Goal: Task Accomplishment & Management: Manage account settings

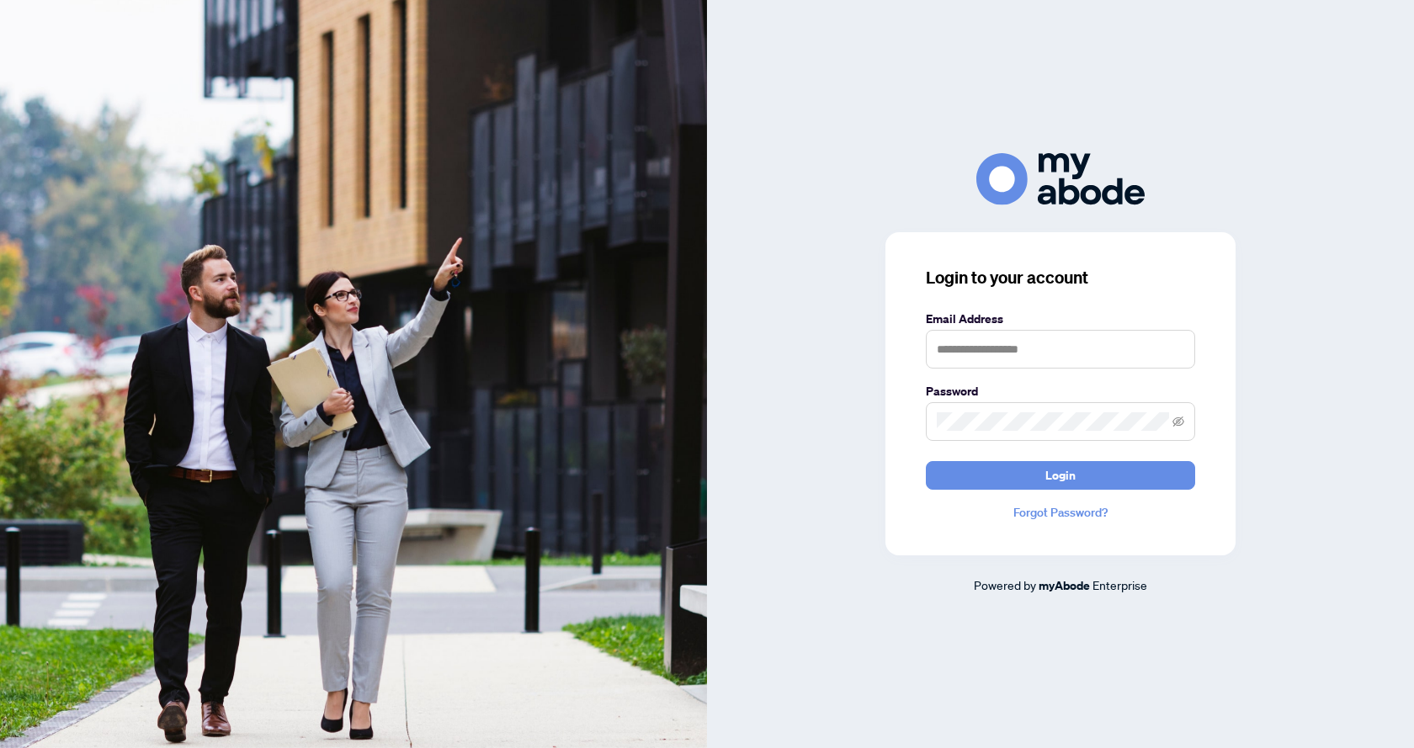
type input "**********"
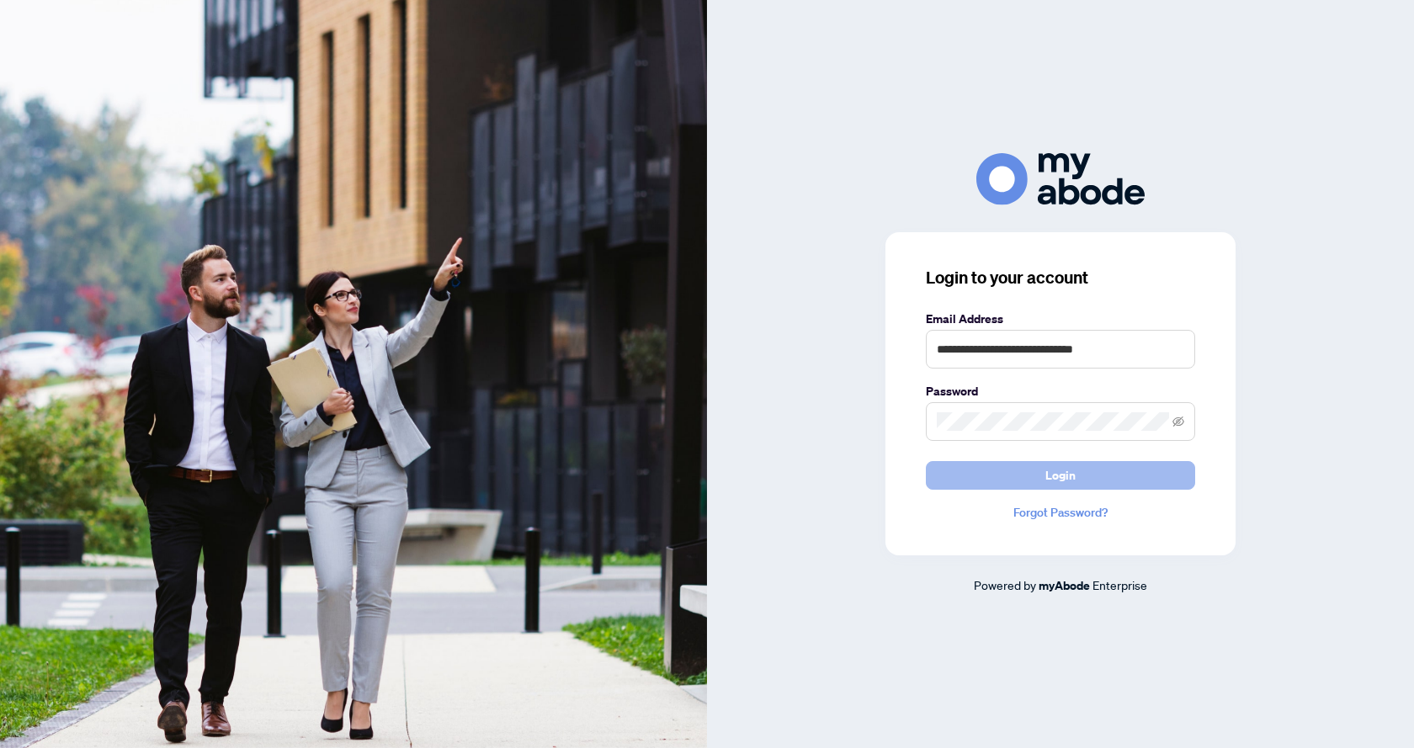
click at [1113, 476] on button "Login" at bounding box center [1060, 475] width 269 height 29
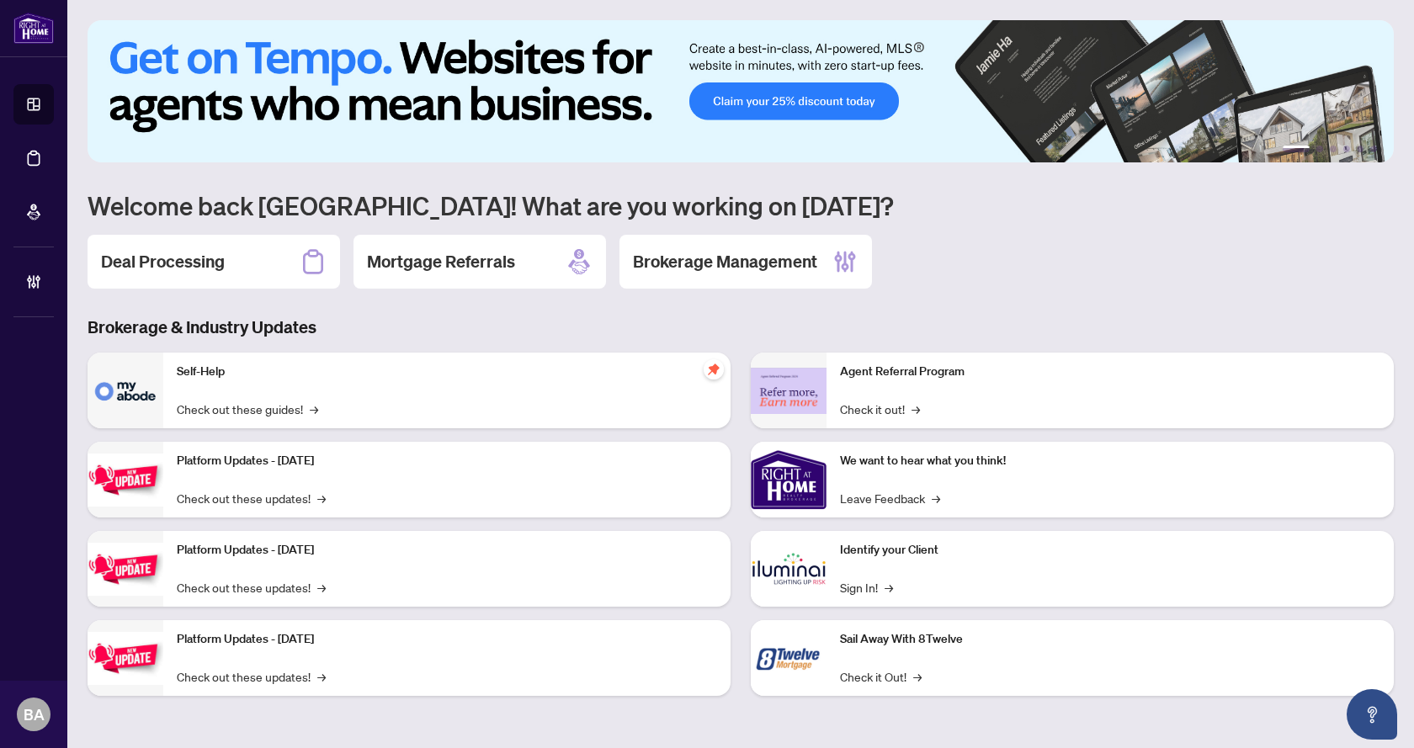
click at [202, 273] on h2 "Deal Processing" at bounding box center [163, 262] width 124 height 24
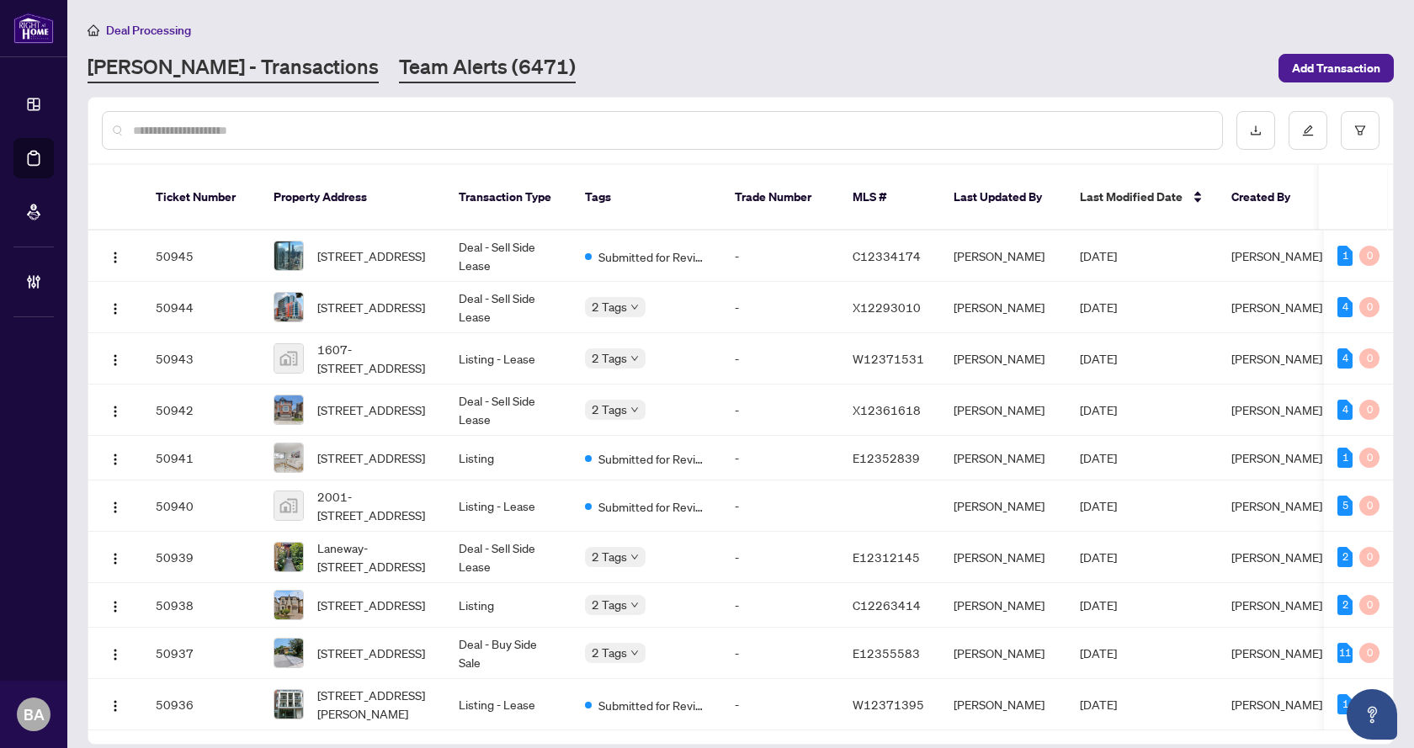
click at [402, 76] on link "Team Alerts (6471)" at bounding box center [487, 68] width 177 height 30
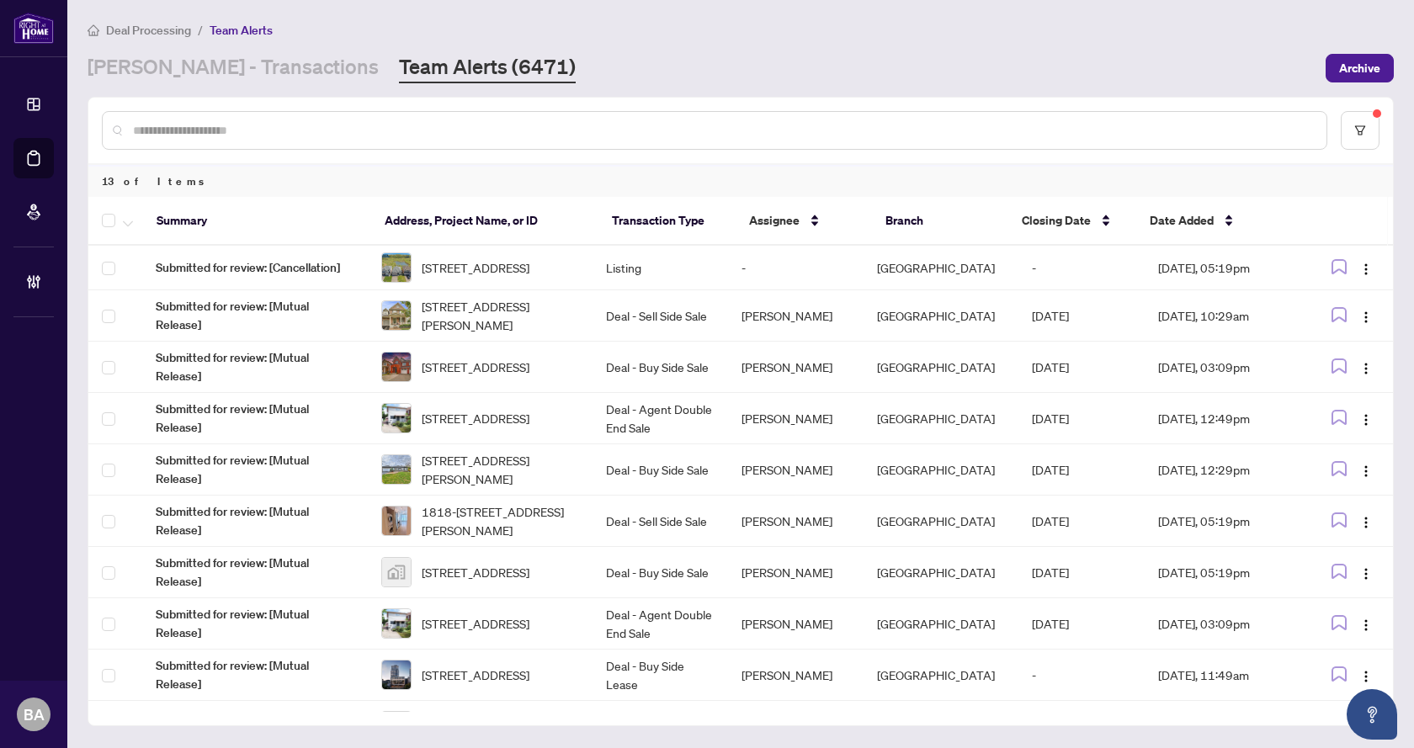
click at [817, 59] on div "RAHR - Transactions Team Alerts (6471)" at bounding box center [702, 68] width 1228 height 30
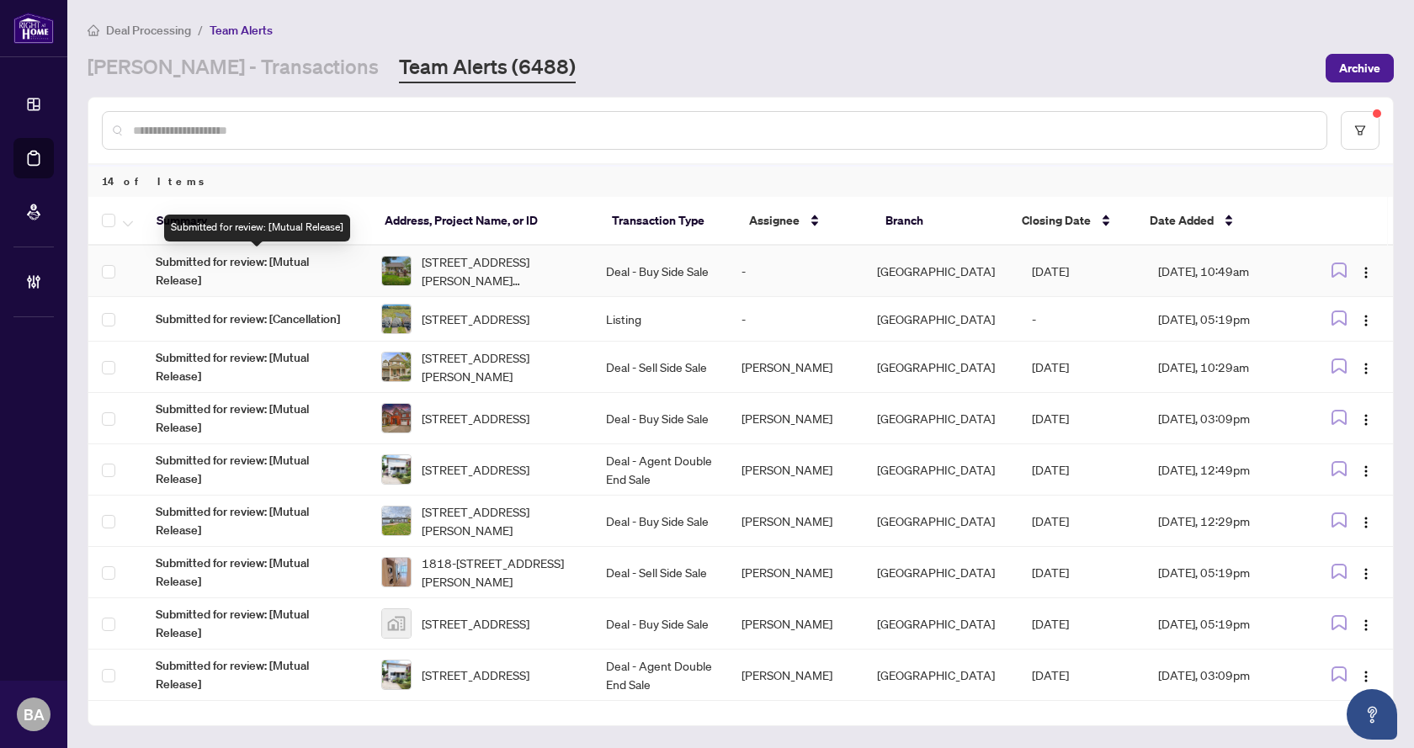
click at [286, 266] on span "Submitted for review: [Mutual Release]" at bounding box center [255, 271] width 199 height 37
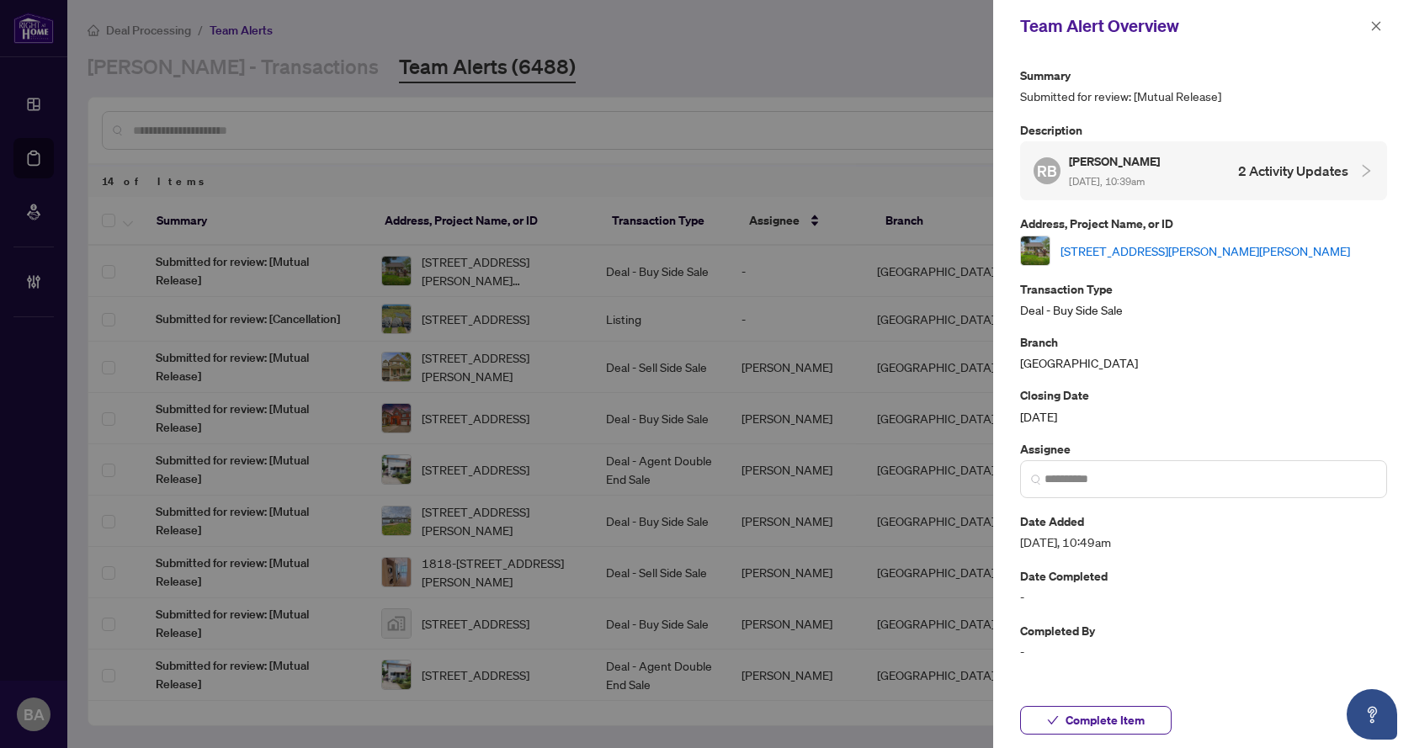
click at [1232, 244] on link "164 Adair Avenue, Hamilton, ON L8H 6A9, Canada" at bounding box center [1206, 251] width 290 height 19
click at [1383, 26] on button "button" at bounding box center [1377, 26] width 22 height 20
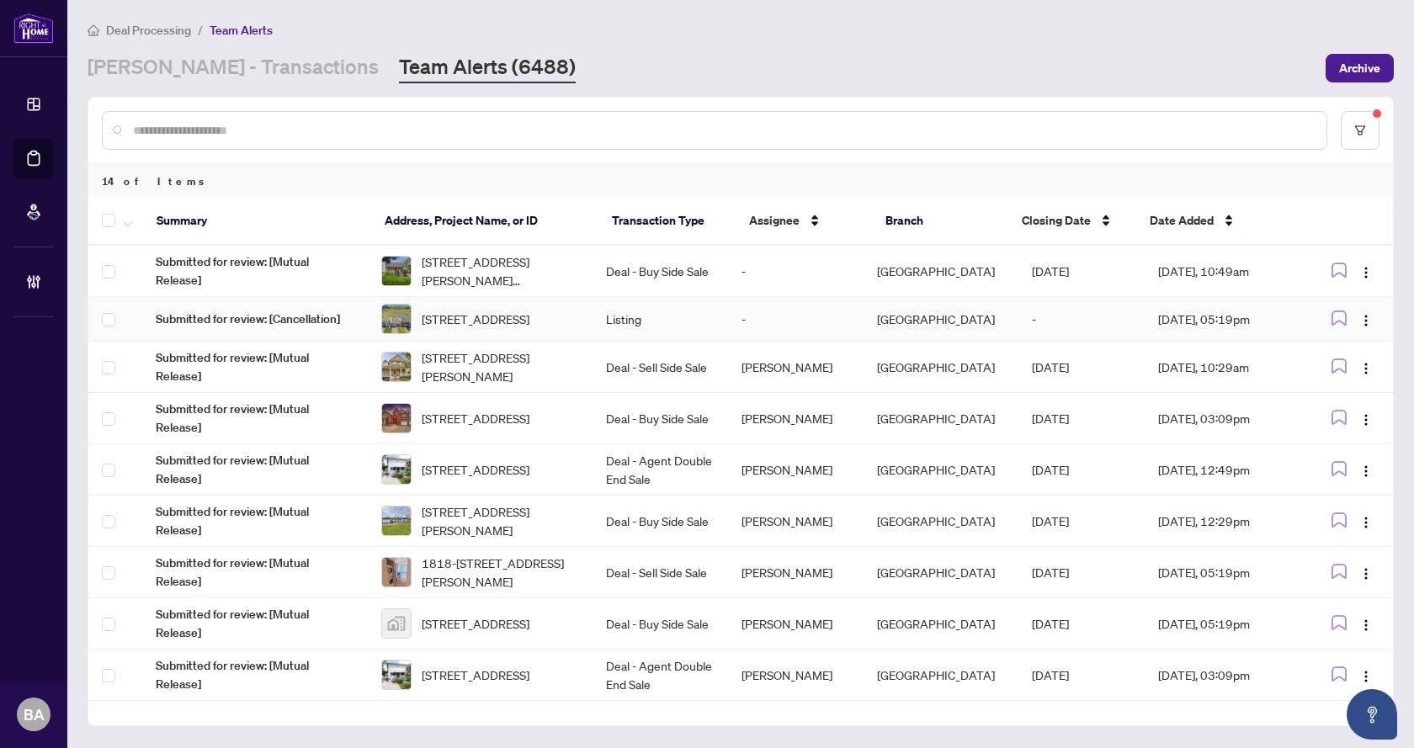
click at [502, 319] on span "[STREET_ADDRESS]" at bounding box center [476, 319] width 108 height 19
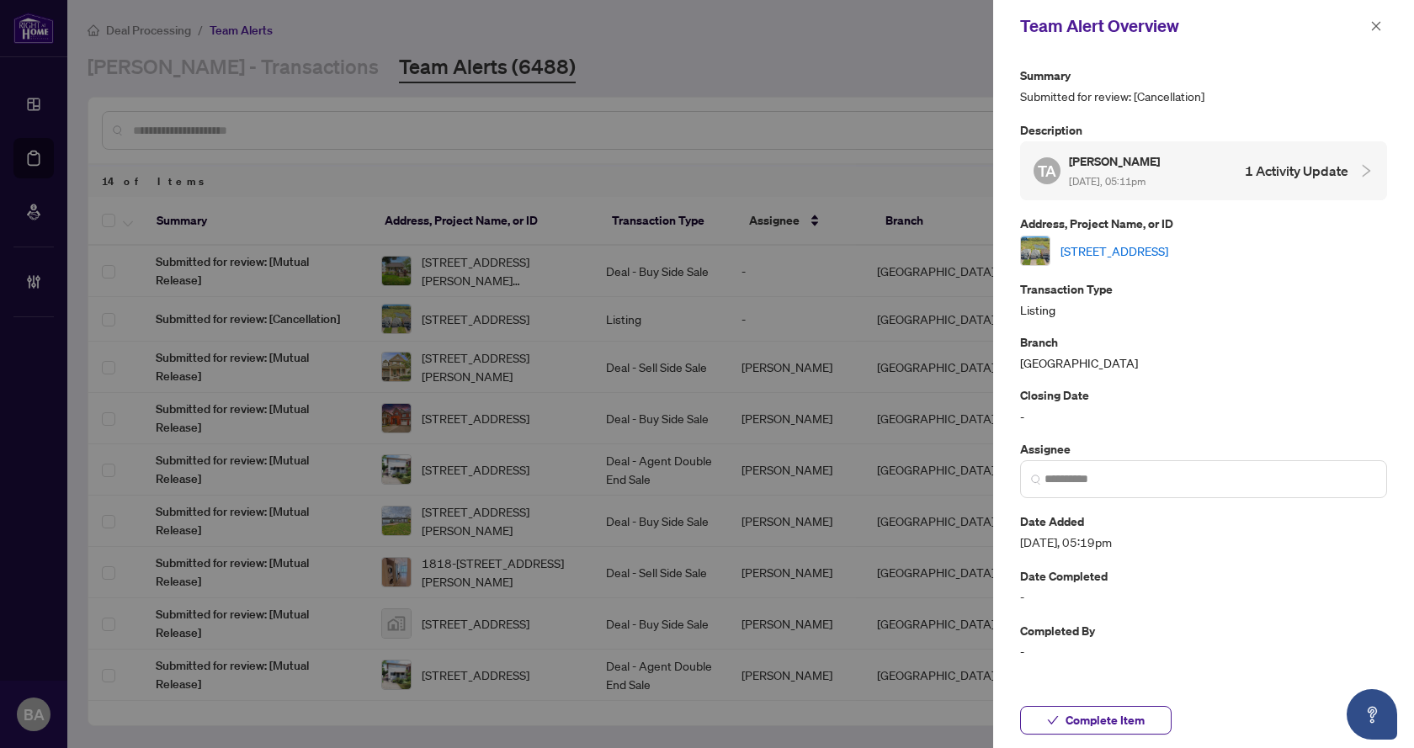
click at [1169, 252] on link "[STREET_ADDRESS]" at bounding box center [1115, 251] width 108 height 19
click at [1377, 19] on span "button" at bounding box center [1377, 26] width 12 height 27
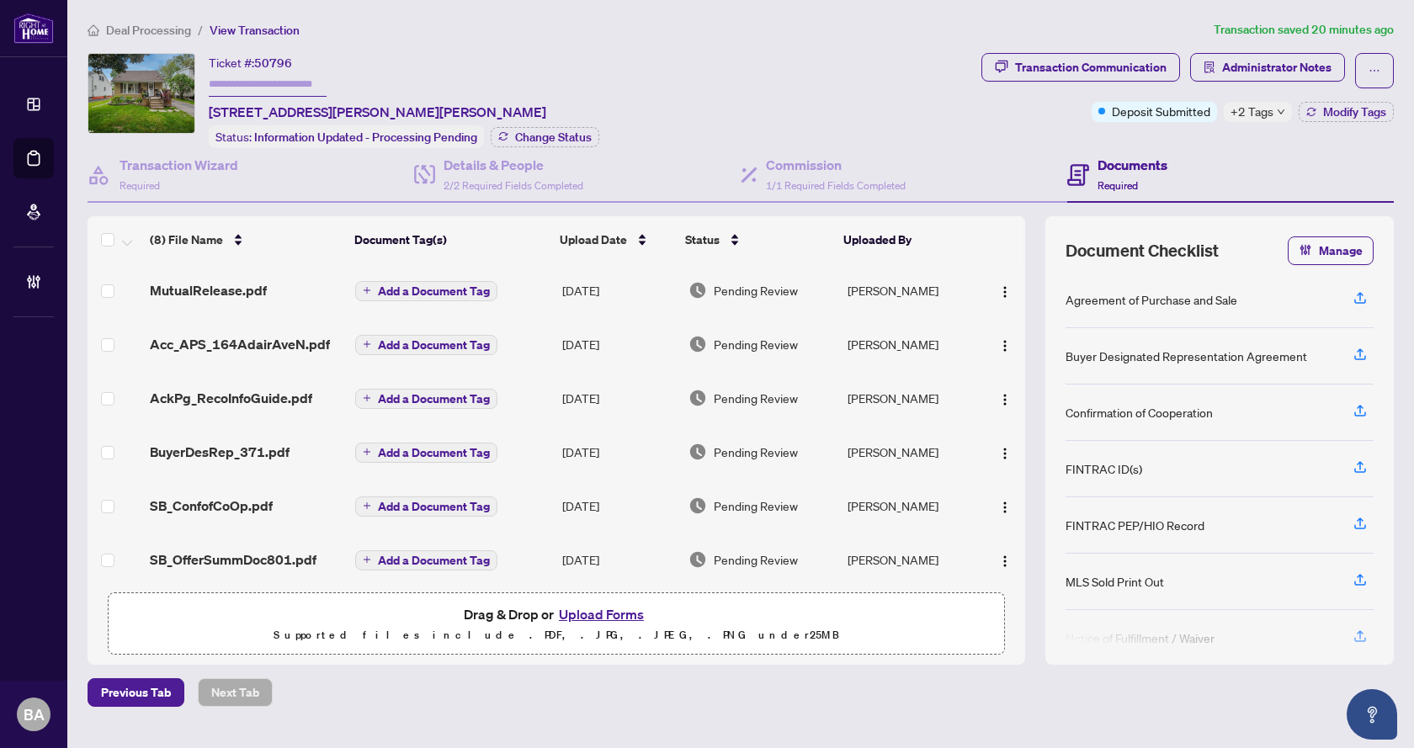
click at [225, 287] on span "MutualRelease.pdf" at bounding box center [208, 290] width 117 height 20
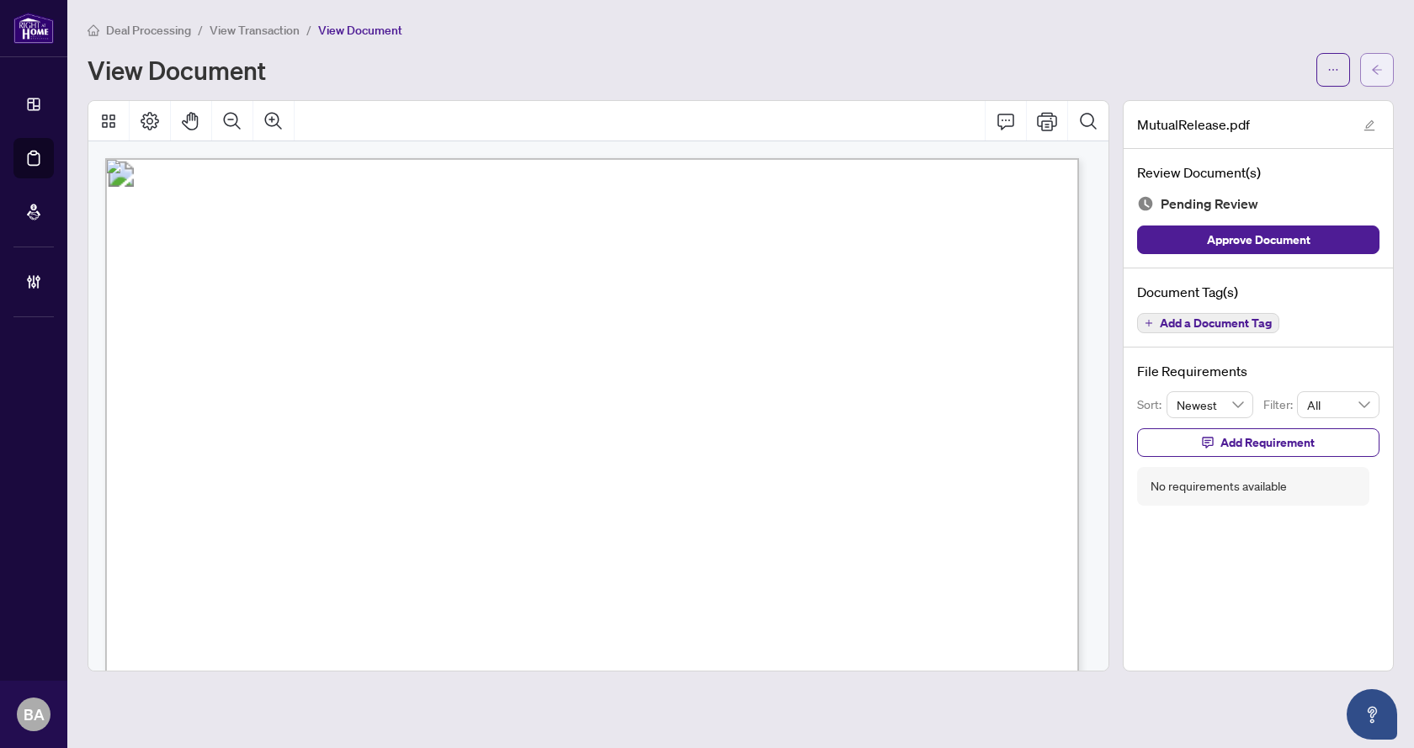
click at [1381, 71] on icon "arrow-left" at bounding box center [1377, 70] width 12 height 12
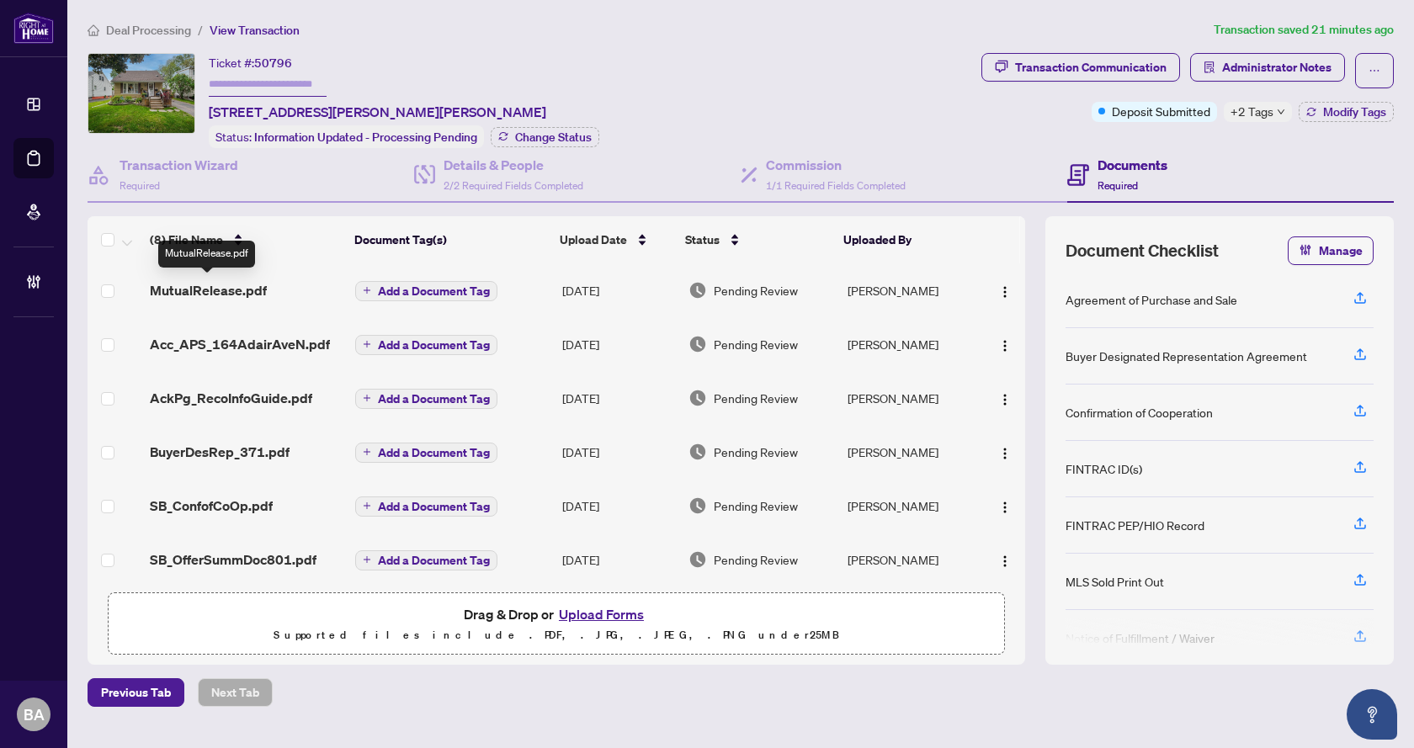
click at [232, 285] on span "MutualRelease.pdf" at bounding box center [208, 290] width 117 height 20
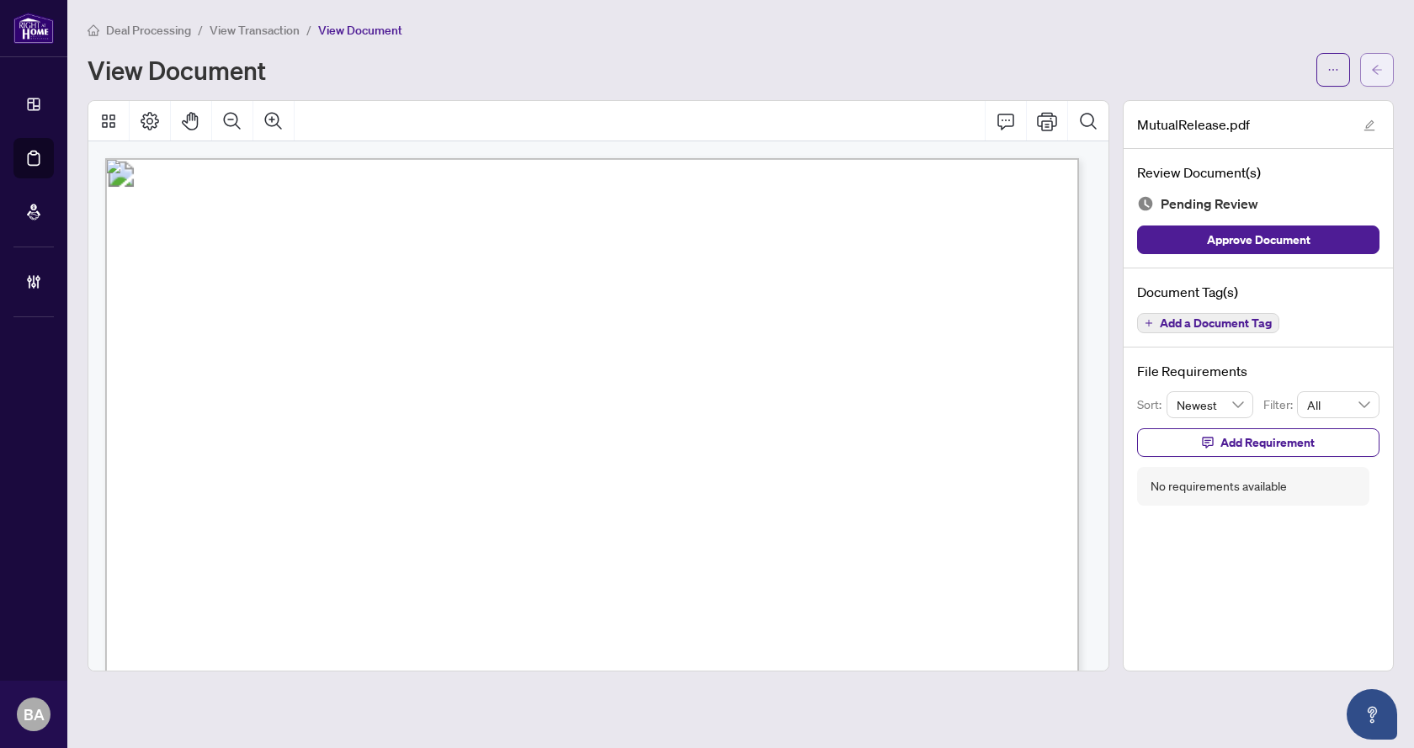
click at [1379, 65] on icon "arrow-left" at bounding box center [1377, 70] width 12 height 12
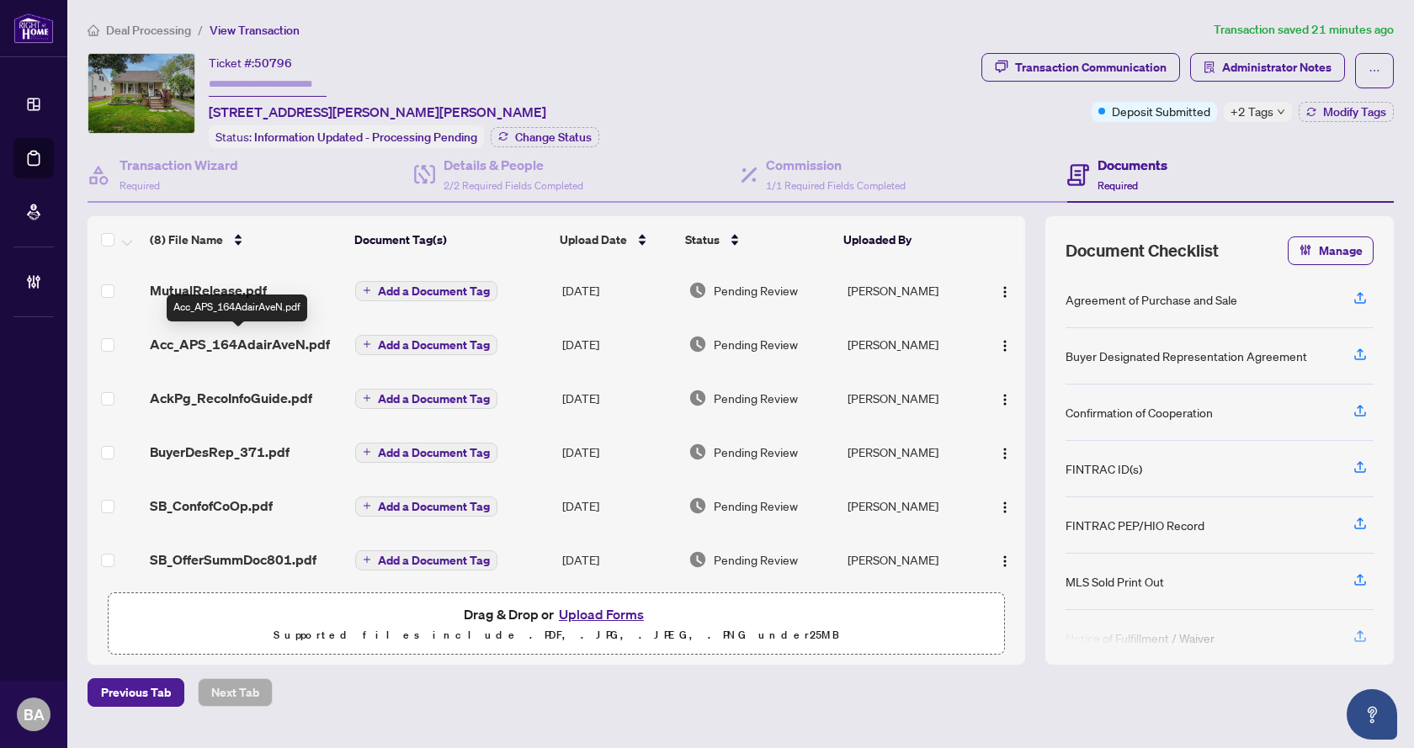
click at [253, 350] on span "Acc_APS_164AdairAveN.pdf" at bounding box center [240, 344] width 180 height 20
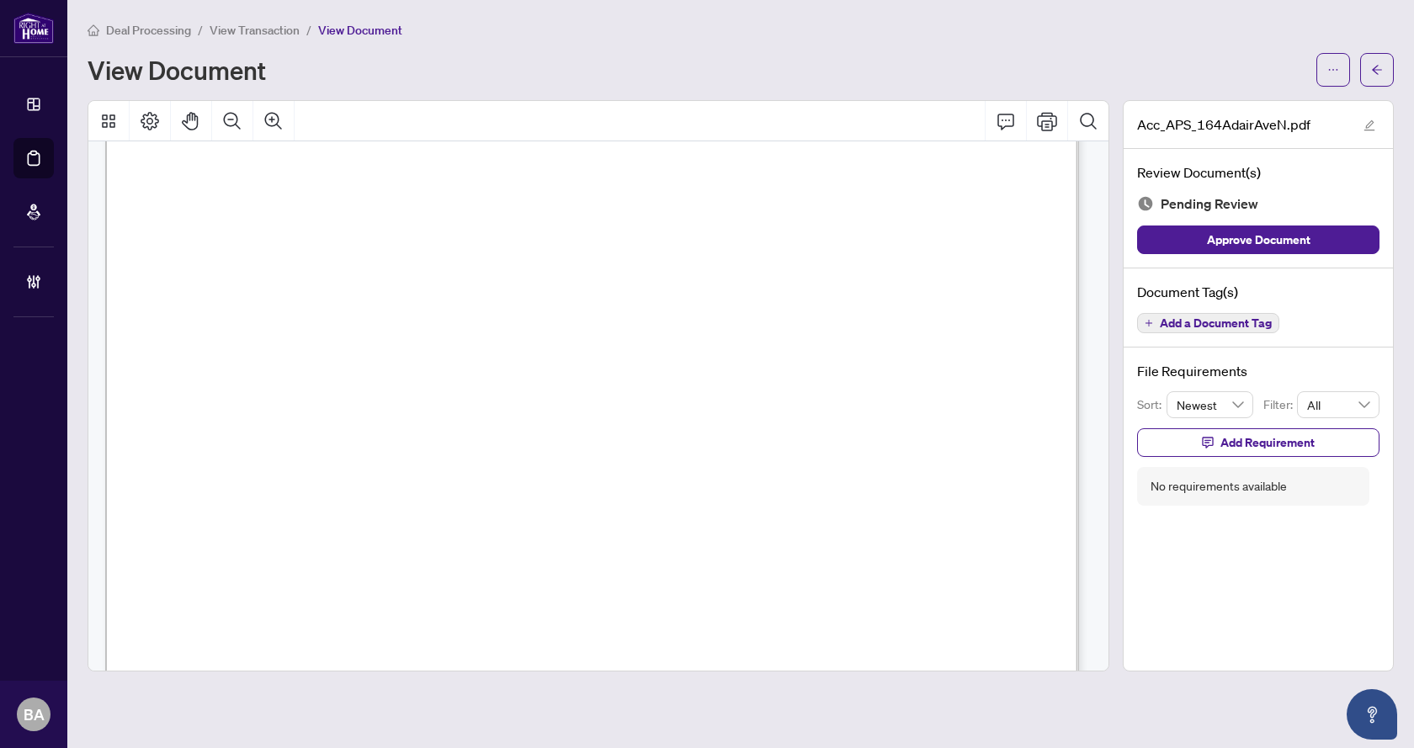
scroll to position [505, 0]
click at [1371, 76] on button "button" at bounding box center [1378, 70] width 34 height 34
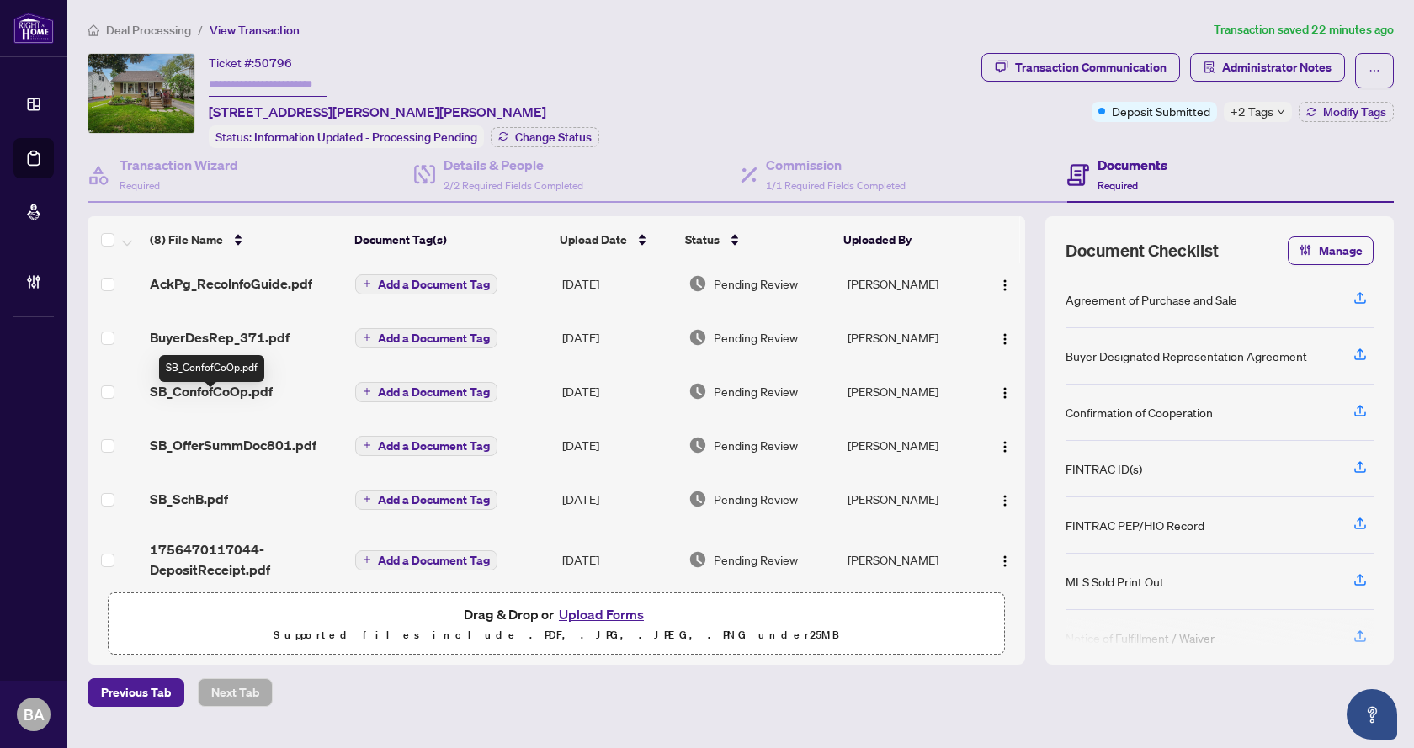
scroll to position [130, 0]
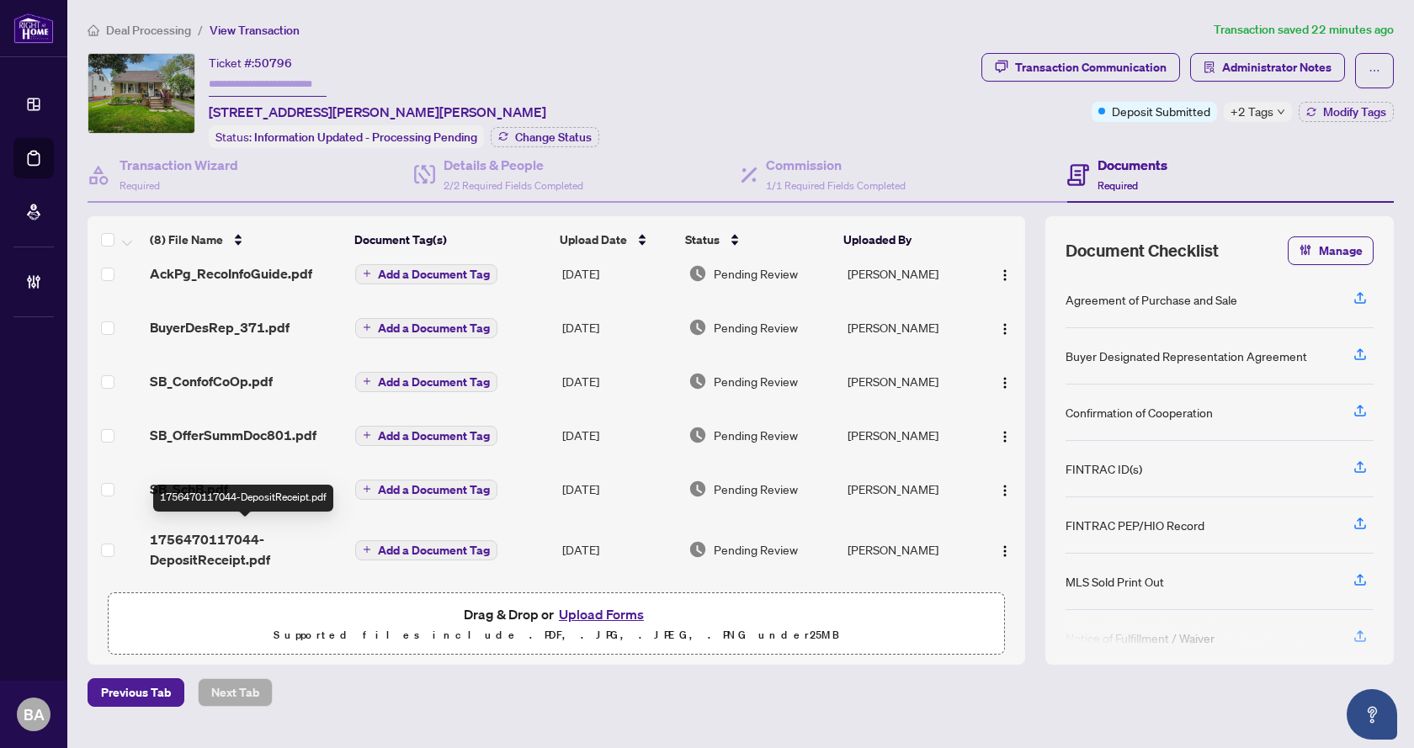
click at [232, 544] on span "1756470117044-DepositReceipt.pdf" at bounding box center [246, 550] width 192 height 40
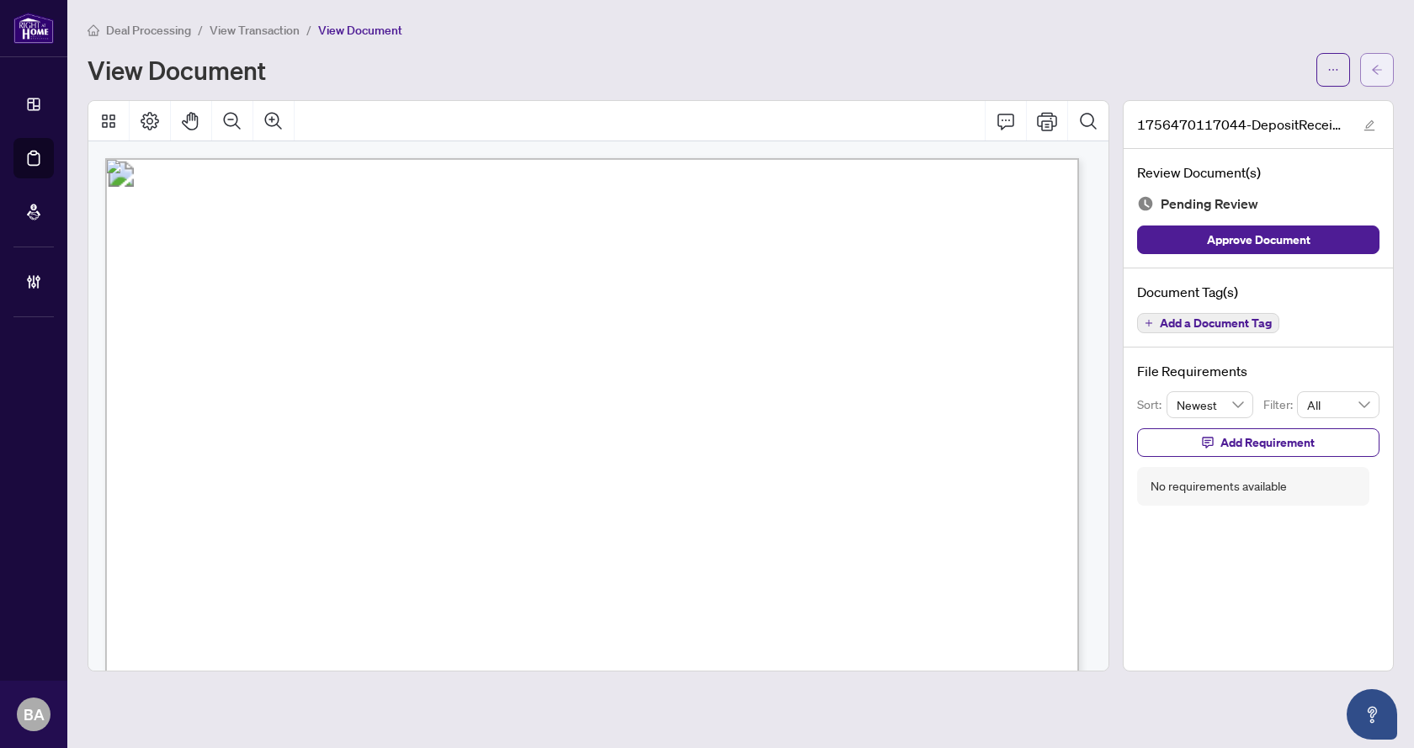
click at [1390, 67] on button "button" at bounding box center [1378, 70] width 34 height 34
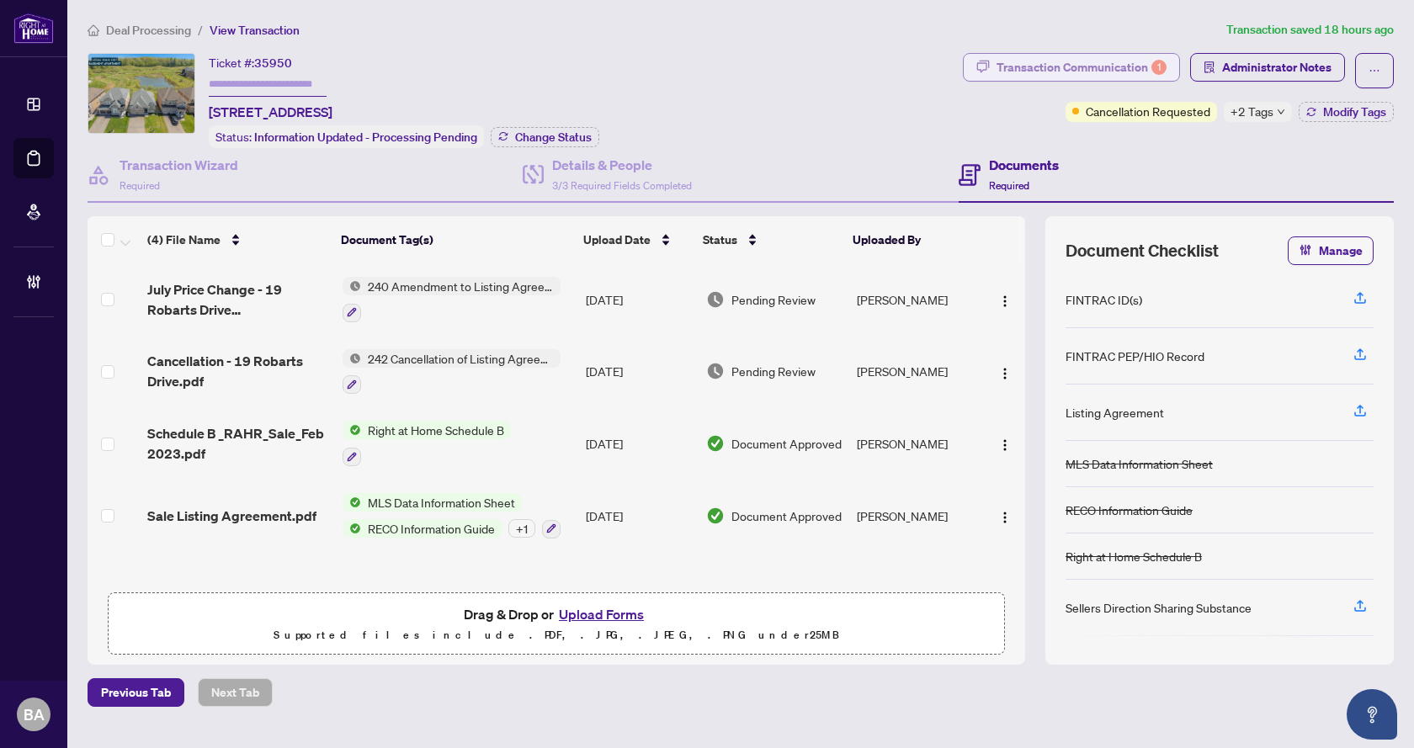
click at [1041, 57] on div "Transaction Communication 1" at bounding box center [1082, 67] width 170 height 27
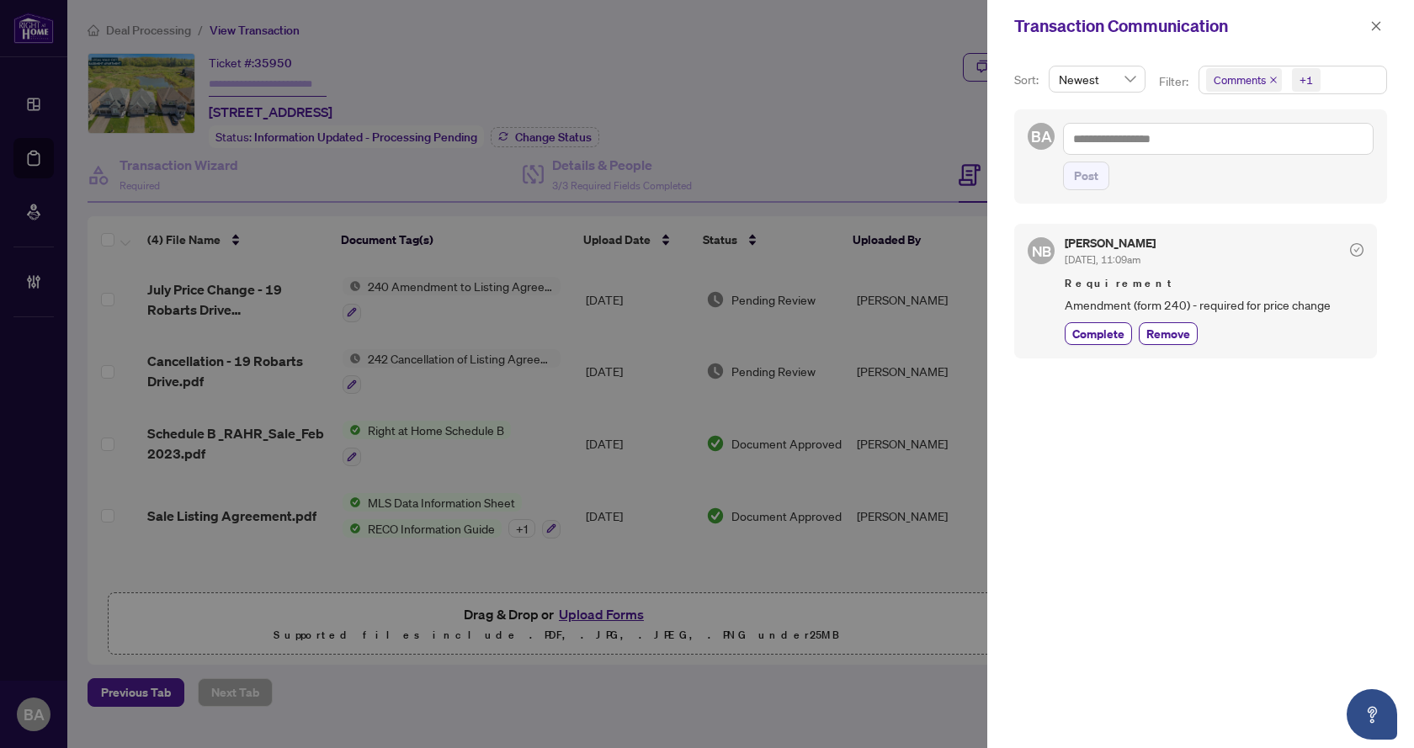
click at [801, 123] on div at bounding box center [707, 374] width 1414 height 748
click at [1382, 29] on icon "close" at bounding box center [1377, 26] width 12 height 12
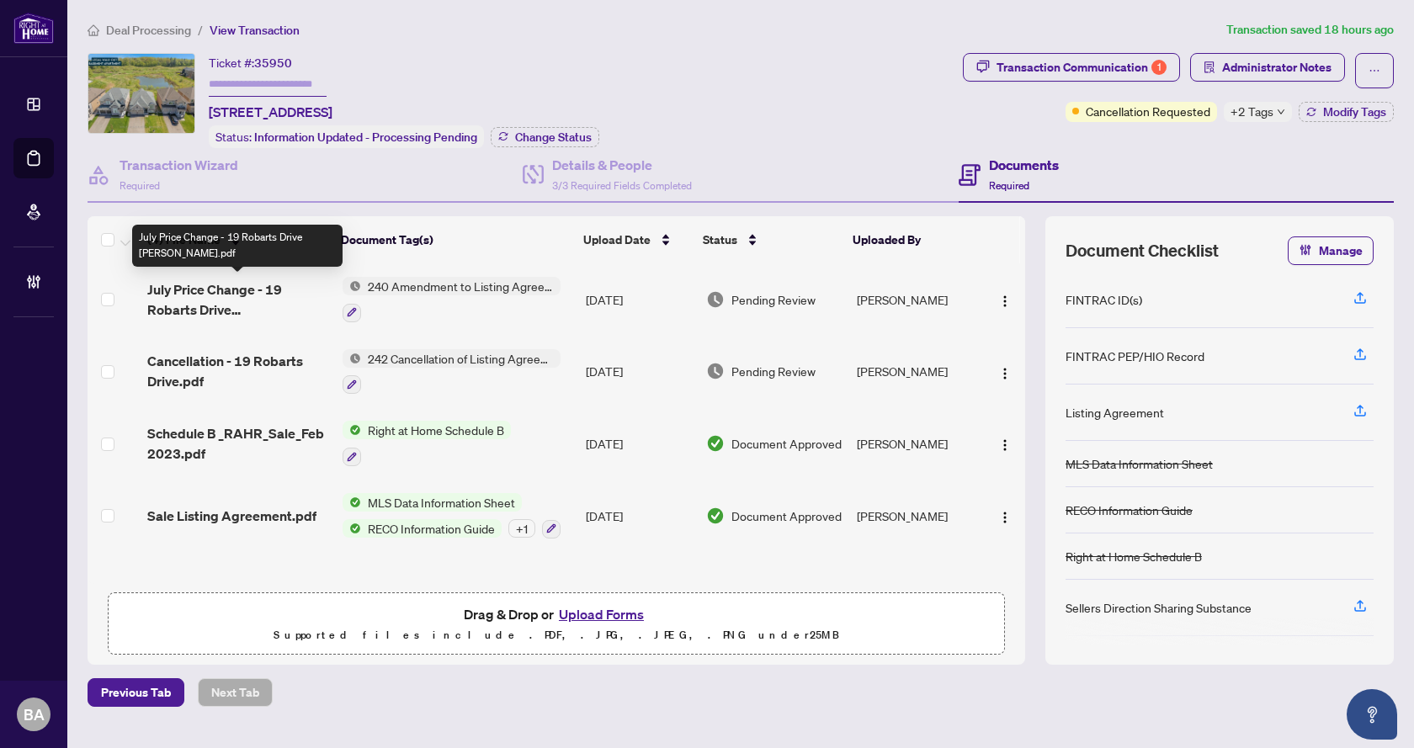
click at [237, 285] on span "July Price Change - 19 Robarts Drive [PERSON_NAME].pdf" at bounding box center [237, 300] width 181 height 40
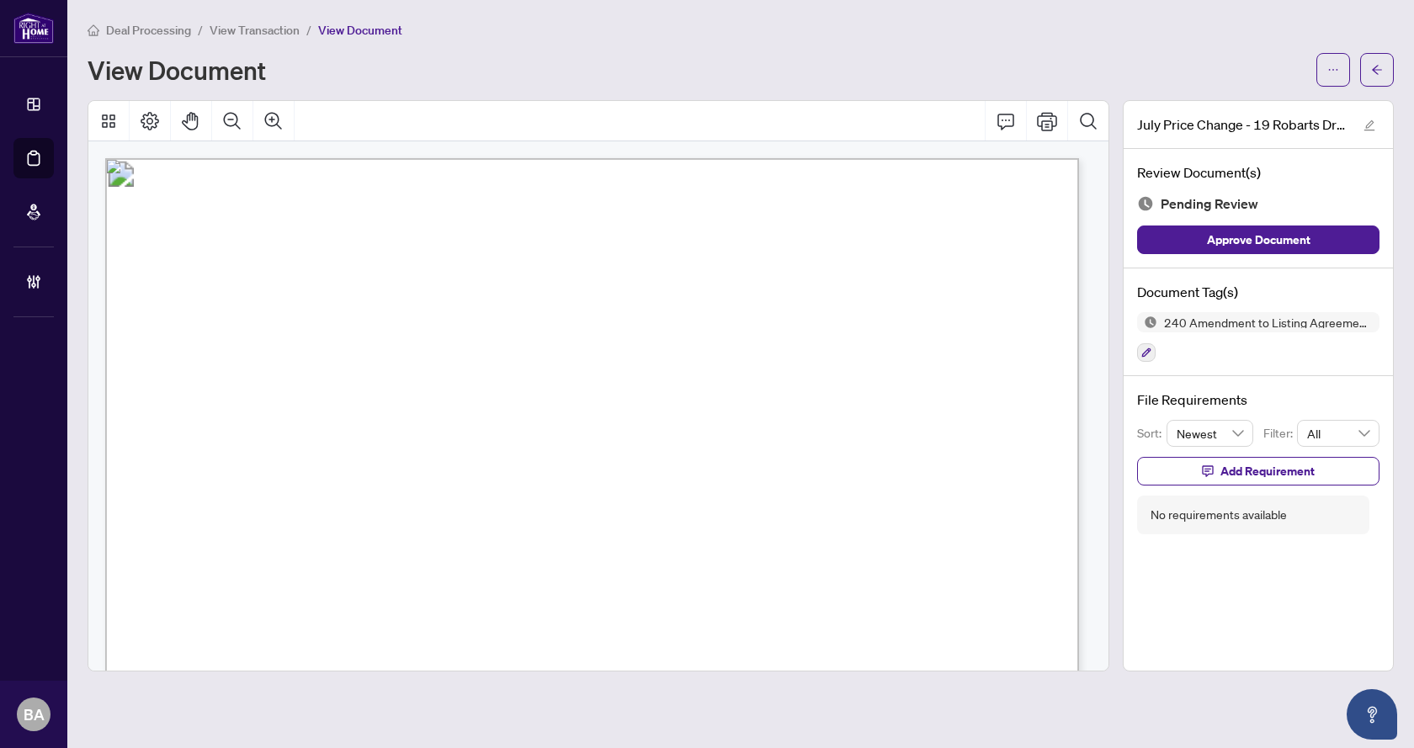
click at [1212, 322] on span "240 Amendment to Listing Agreement - Authority to Offer for Sale Price Change/E…" at bounding box center [1269, 323] width 222 height 12
click at [1150, 349] on icon "button" at bounding box center [1146, 353] width 9 height 9
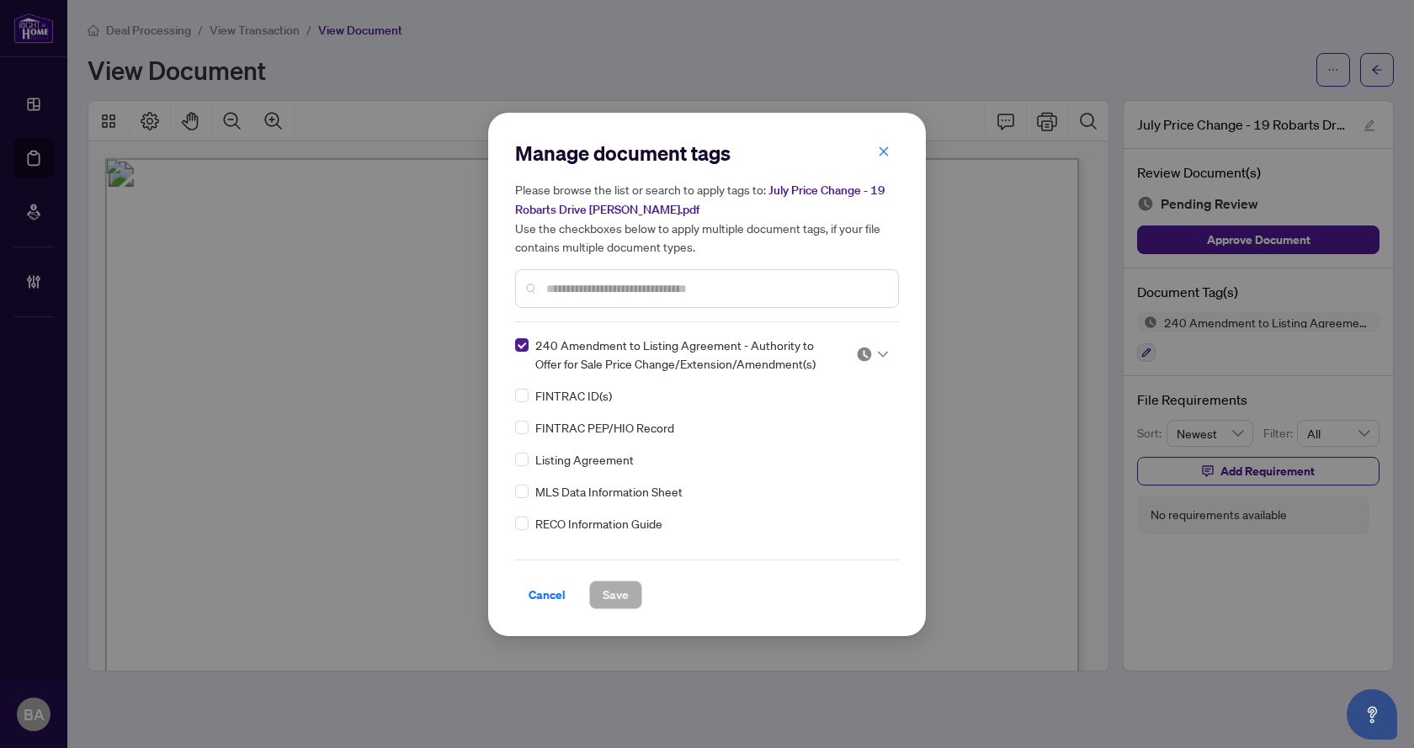
click at [872, 349] on div at bounding box center [872, 354] width 32 height 17
click at [824, 434] on div "Approved" at bounding box center [817, 436] width 108 height 19
click at [598, 583] on button "Save" at bounding box center [615, 595] width 53 height 29
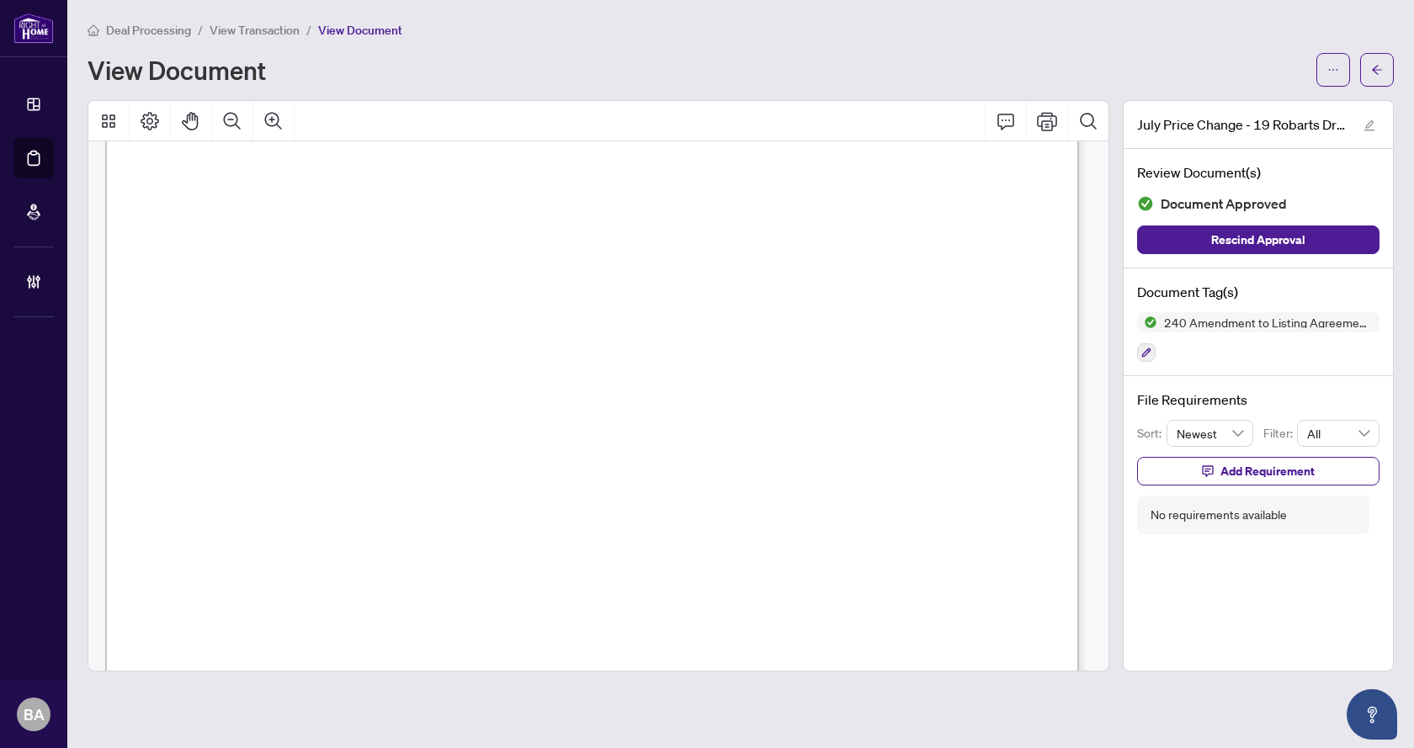
scroll to position [84, 0]
drag, startPoint x: 508, startPoint y: 370, endPoint x: 447, endPoint y: 373, distance: 60.7
click at [447, 373] on span "X12164330" at bounding box center [469, 374] width 68 height 15
drag, startPoint x: 434, startPoint y: 372, endPoint x: 477, endPoint y: 372, distance: 42.9
click at [477, 74] on p "Form 240 Revised 2024 Page 1 of 1 The trademarks REALTOR®, REALTORS®, MLS®, Mul…" at bounding box center [1025, 74] width 1841 height 0
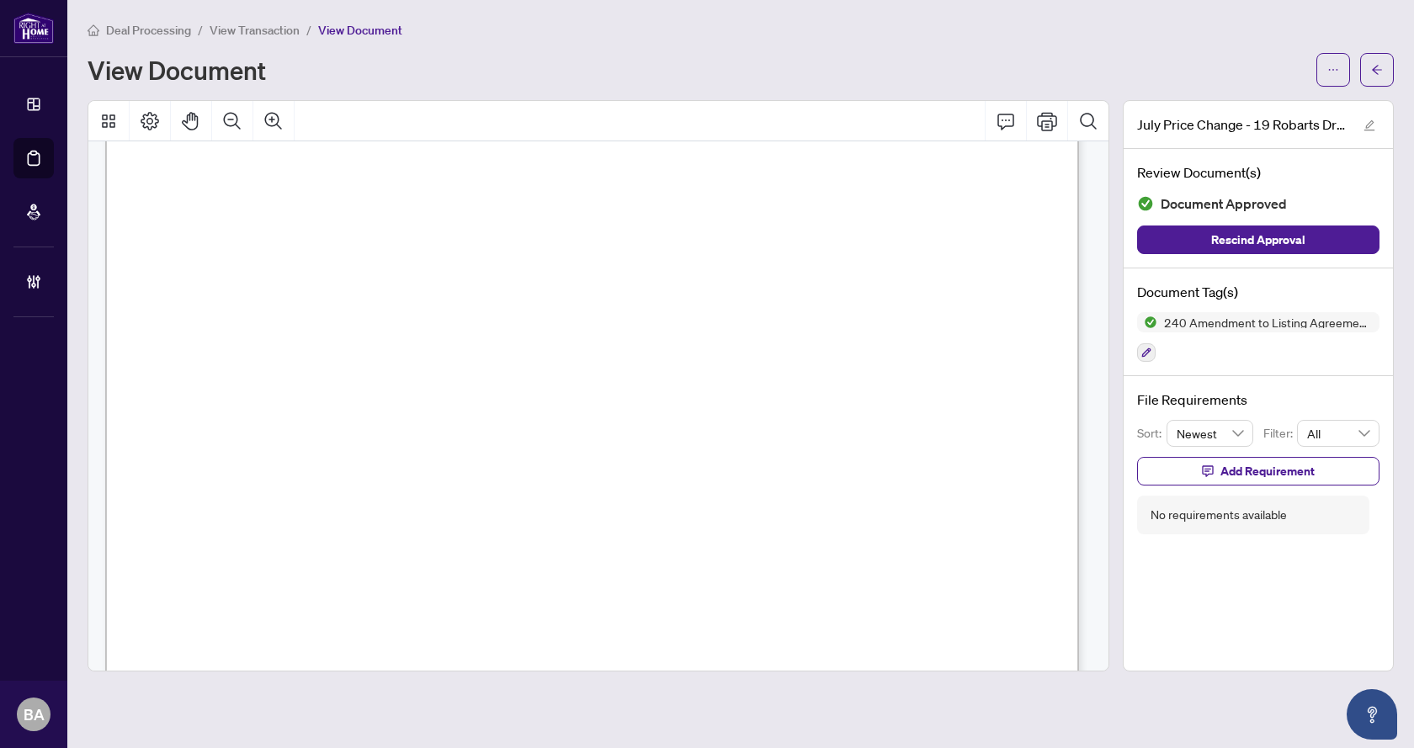
click at [503, 370] on span "X12164330" at bounding box center [469, 374] width 68 height 15
drag, startPoint x: 509, startPoint y: 373, endPoint x: 439, endPoint y: 372, distance: 70.7
click at [439, 372] on span "X12164330" at bounding box center [469, 374] width 68 height 15
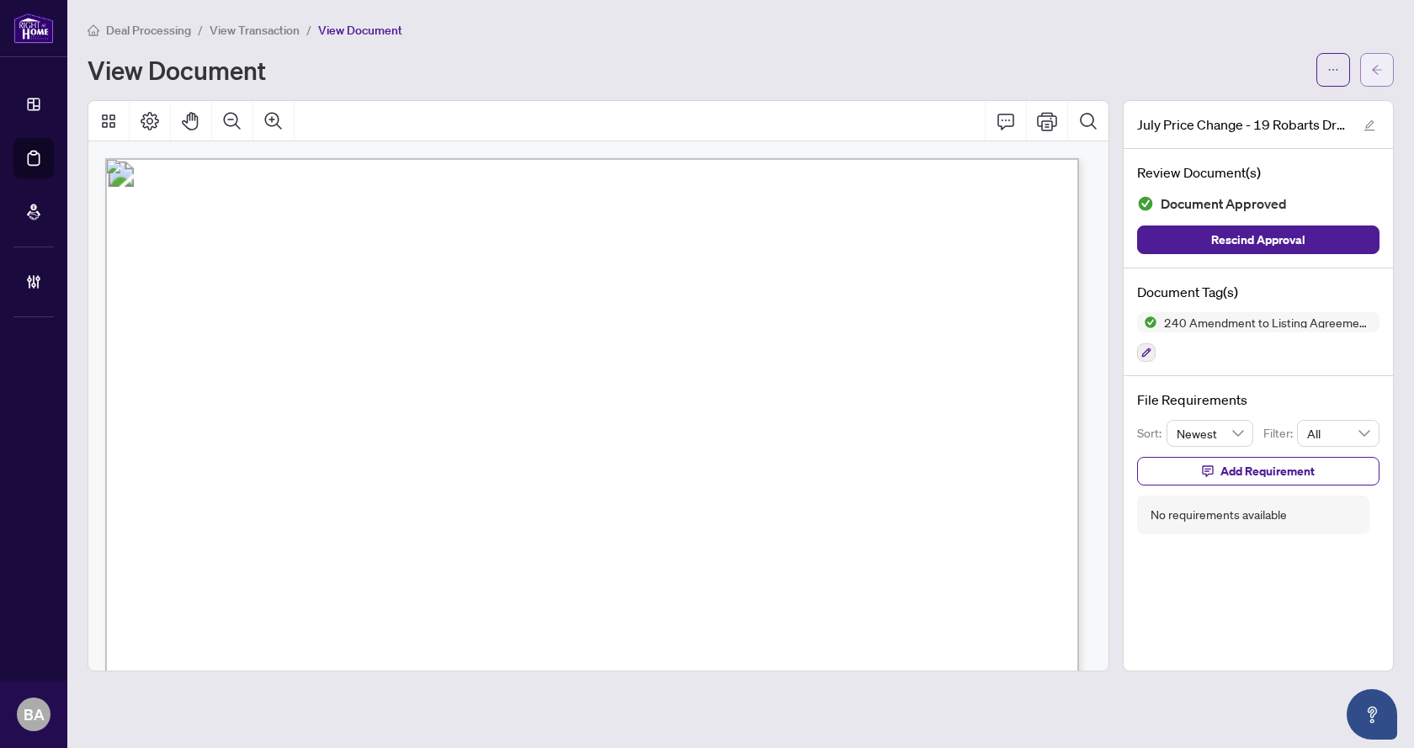
click at [1377, 59] on span "button" at bounding box center [1377, 69] width 12 height 27
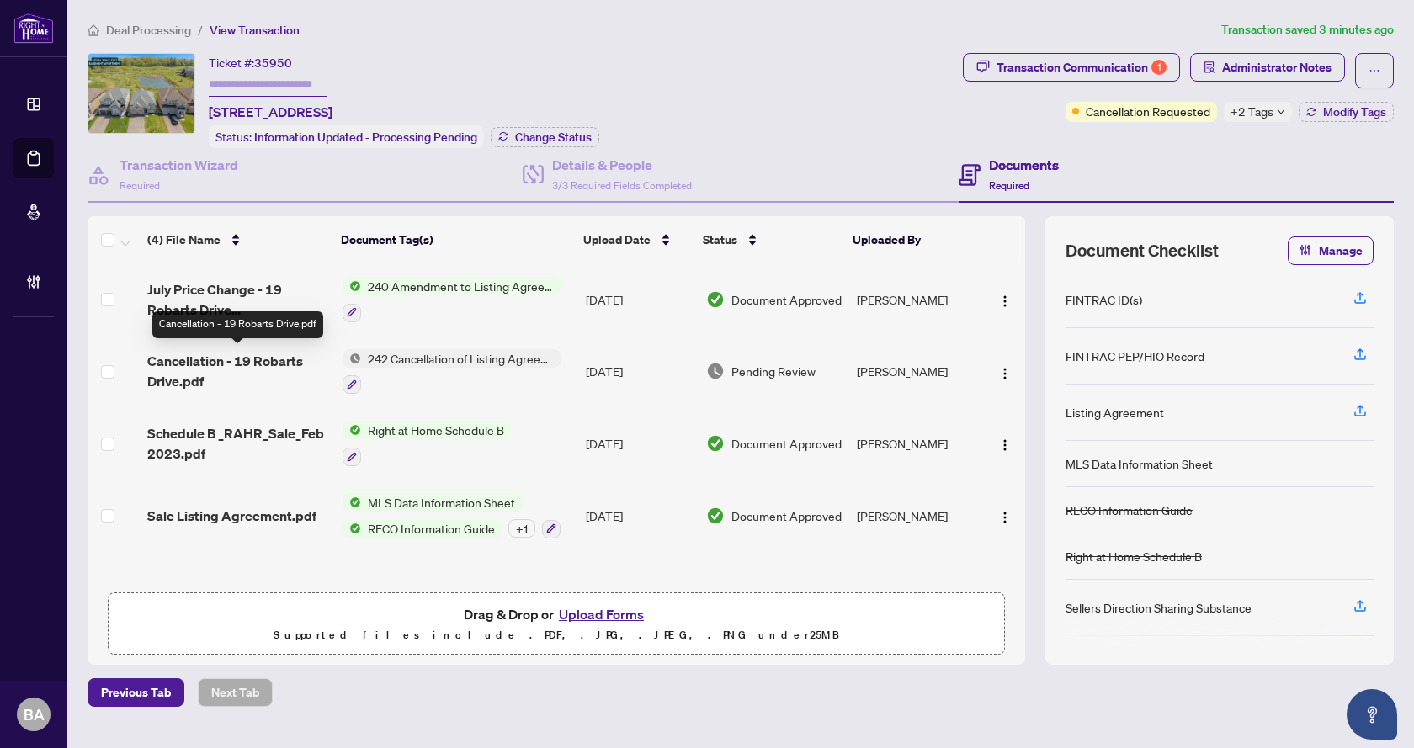
click at [165, 355] on span "Cancellation - 19 Robarts Drive.pdf" at bounding box center [237, 371] width 181 height 40
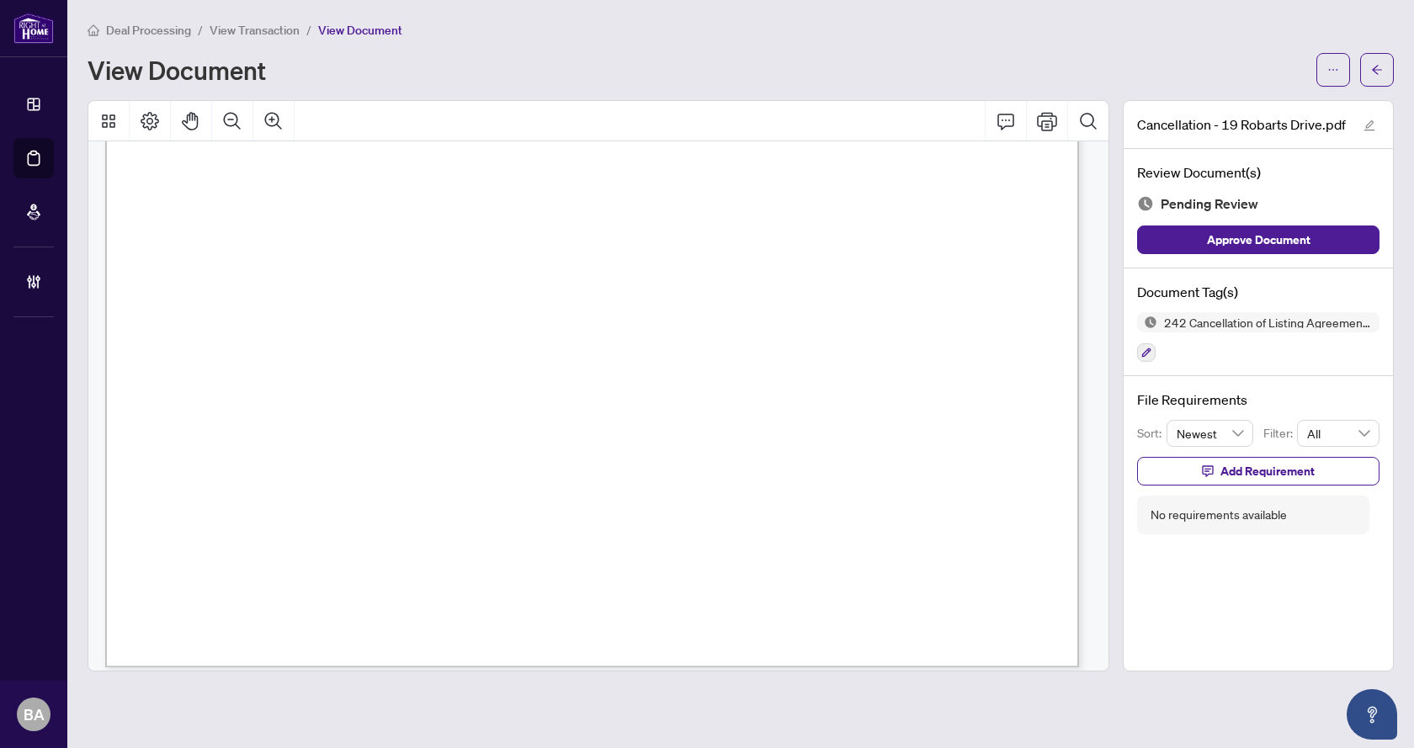
scroll to position [758, 0]
click at [1366, 76] on button "button" at bounding box center [1378, 70] width 34 height 34
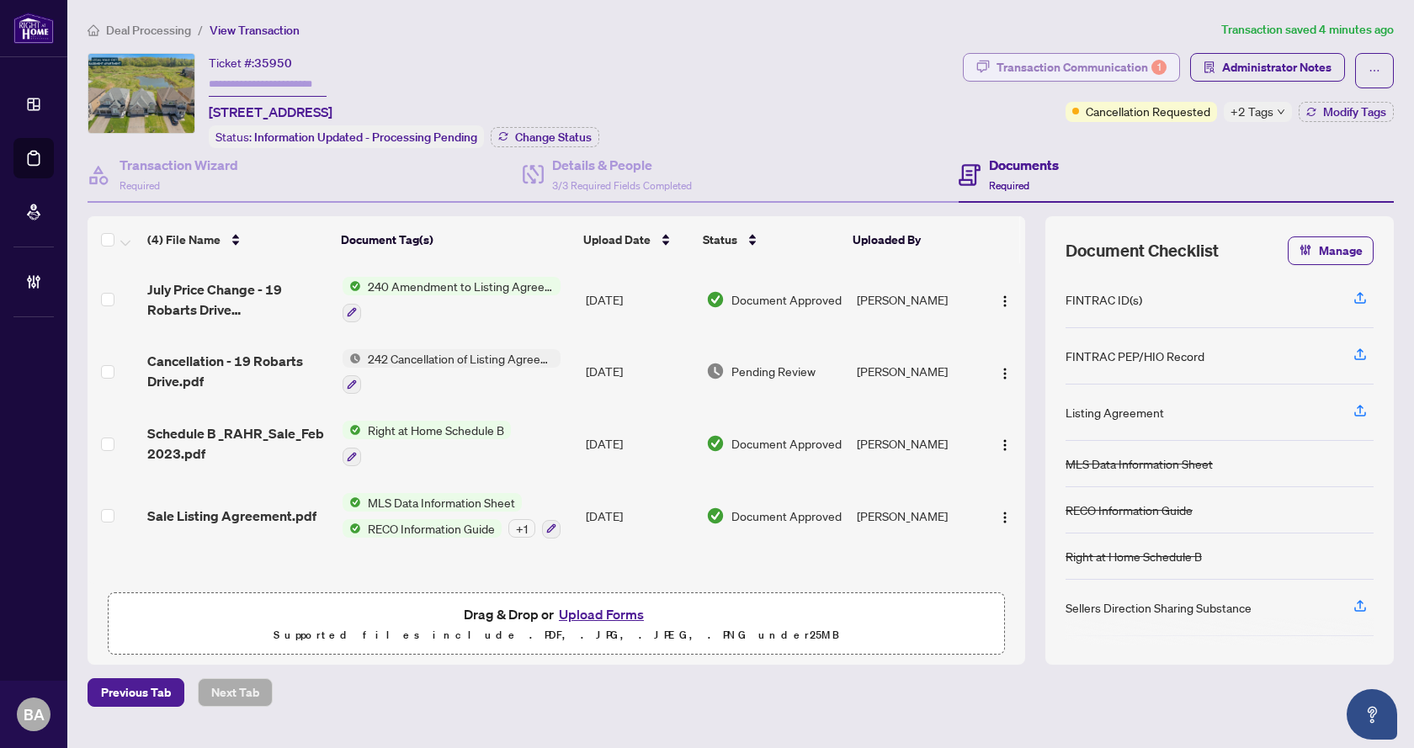
click at [1067, 67] on div "Transaction Communication 1" at bounding box center [1082, 67] width 170 height 27
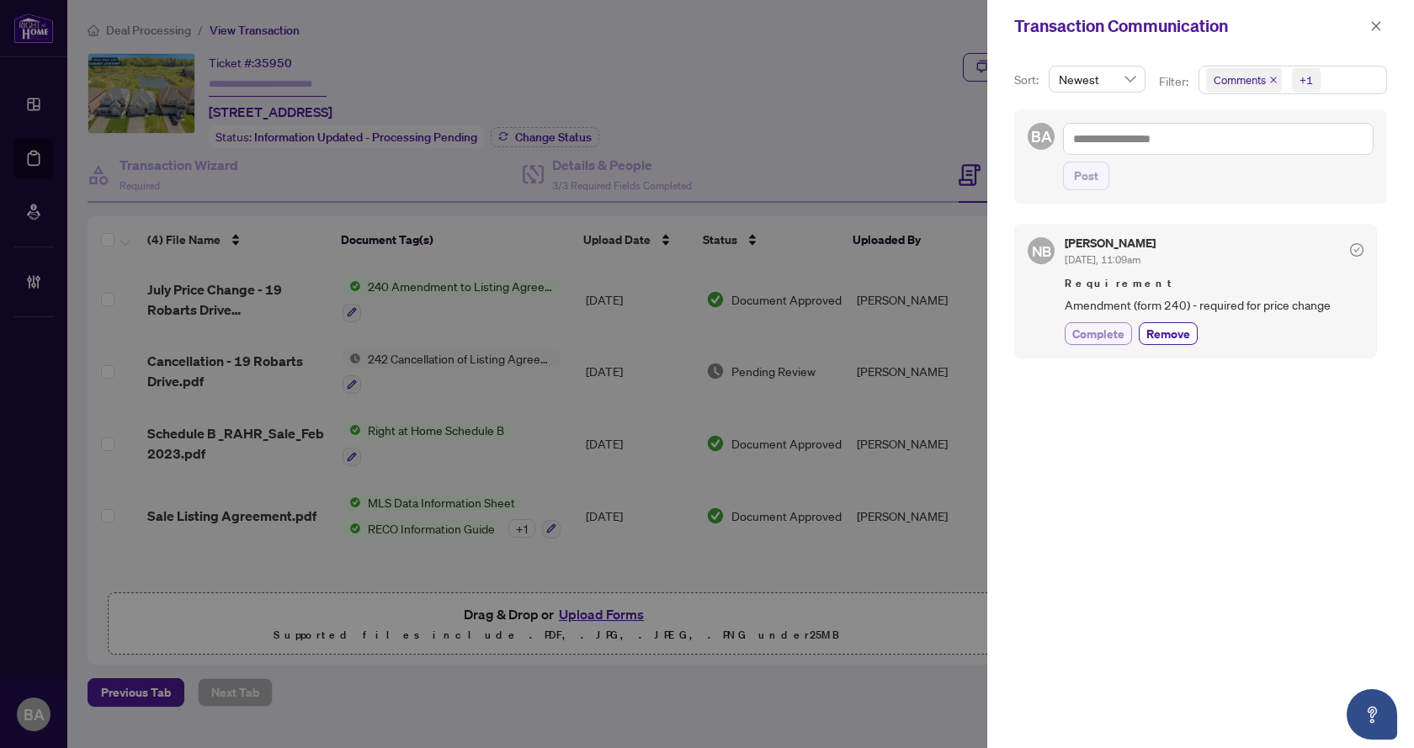
click at [1100, 333] on span "Complete" at bounding box center [1099, 334] width 52 height 18
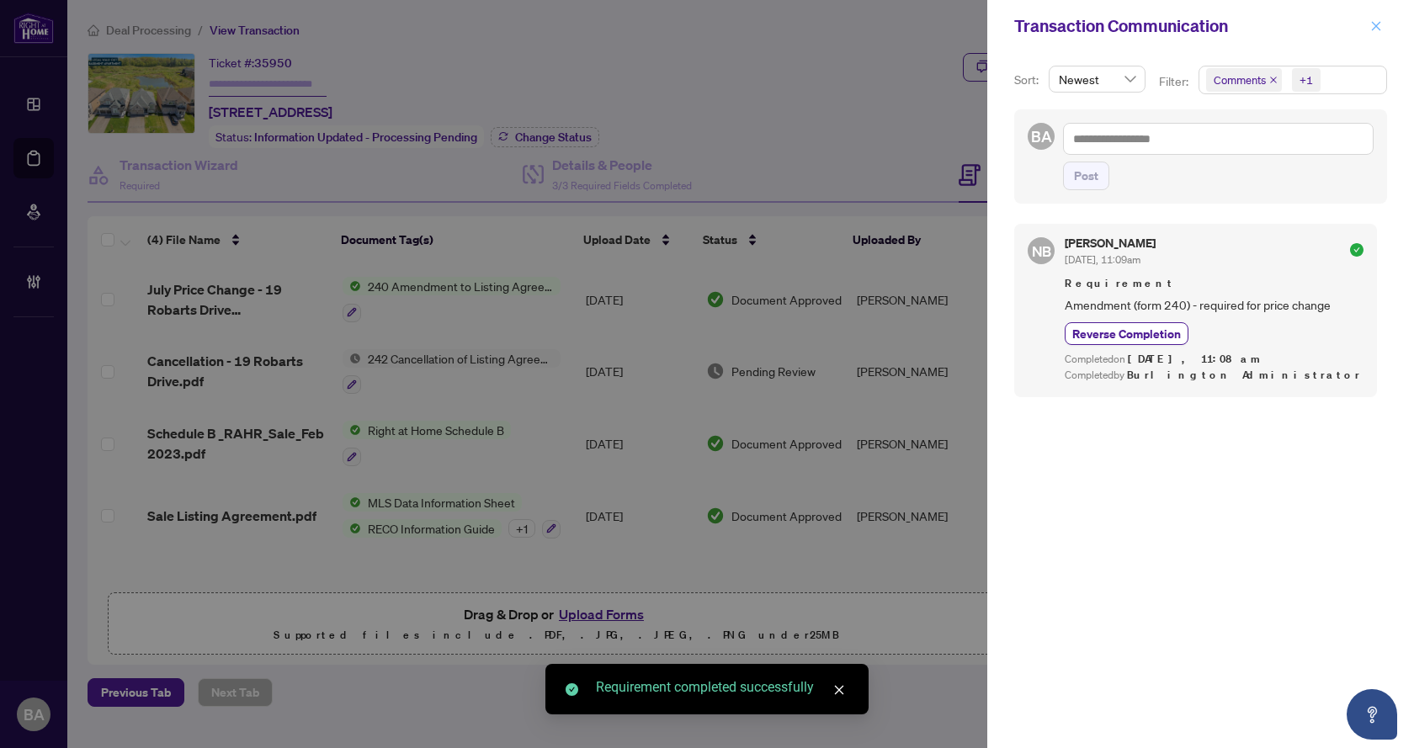
click at [1371, 24] on icon "close" at bounding box center [1377, 26] width 12 height 12
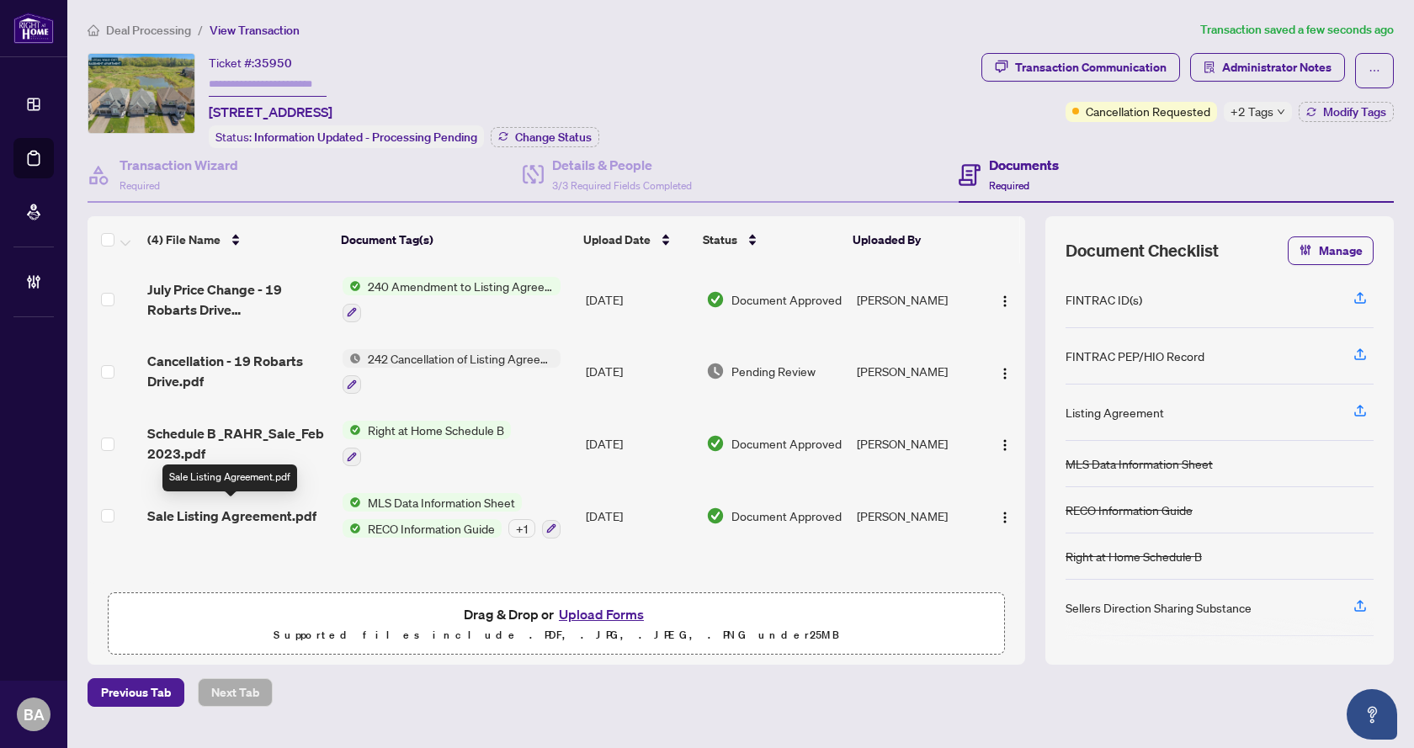
click at [240, 506] on span "Sale Listing Agreement.pdf" at bounding box center [231, 516] width 169 height 20
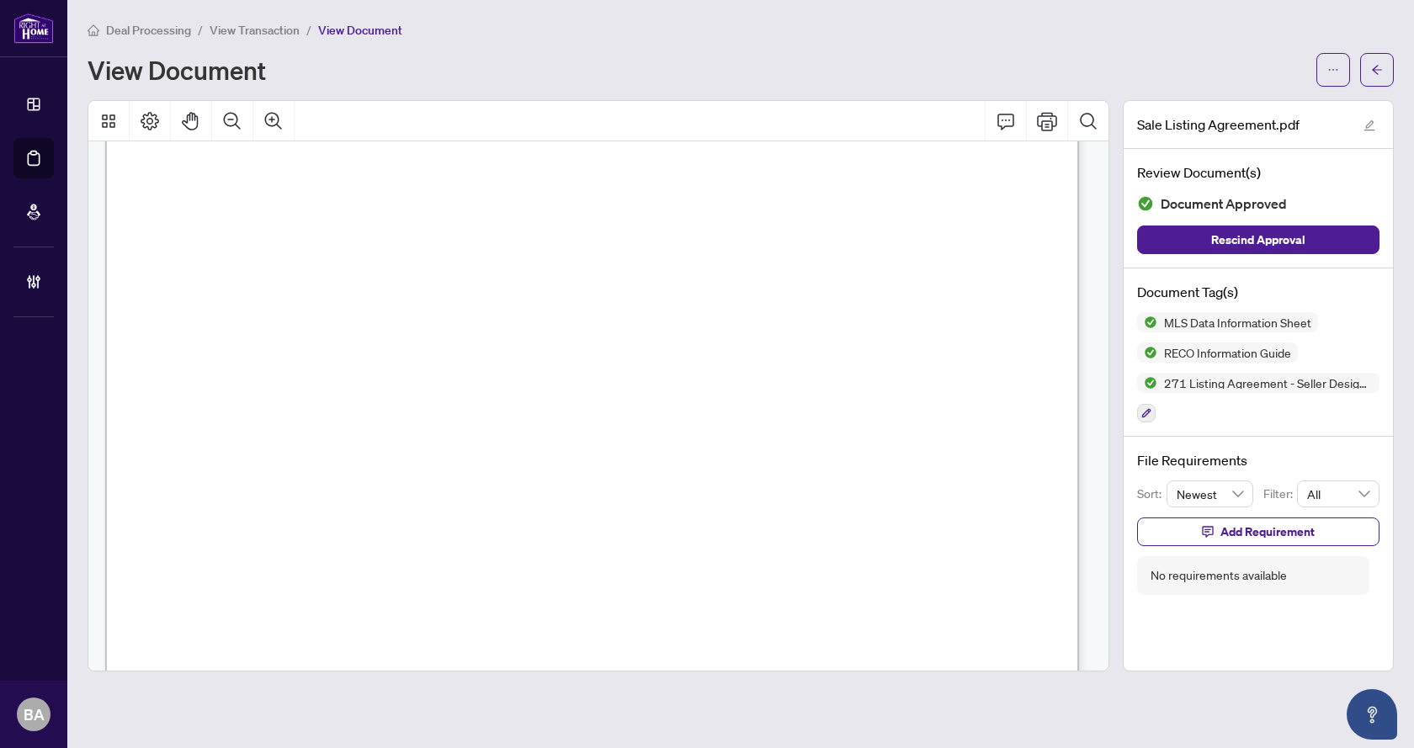
scroll to position [8672, 0]
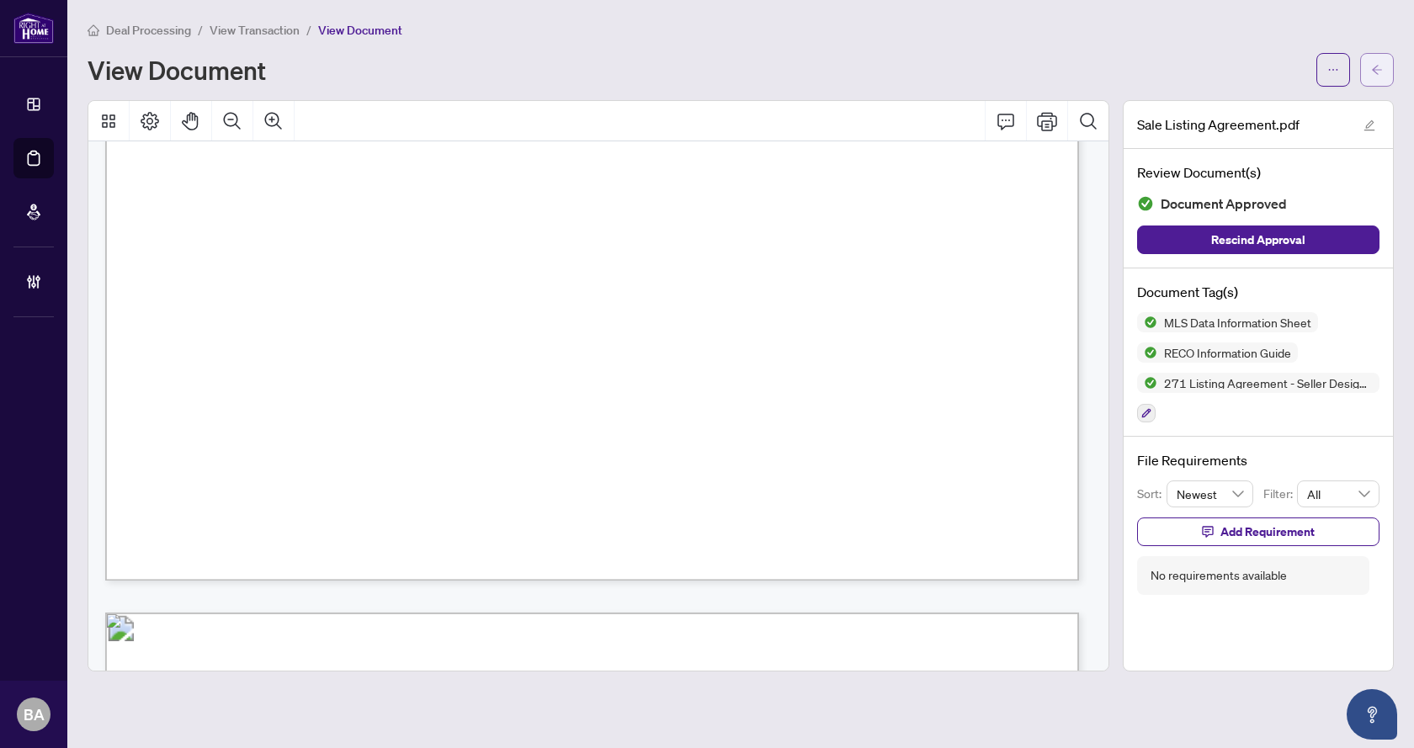
click at [1373, 72] on icon "arrow-left" at bounding box center [1377, 70] width 12 height 12
